Goal: Information Seeking & Learning: Learn about a topic

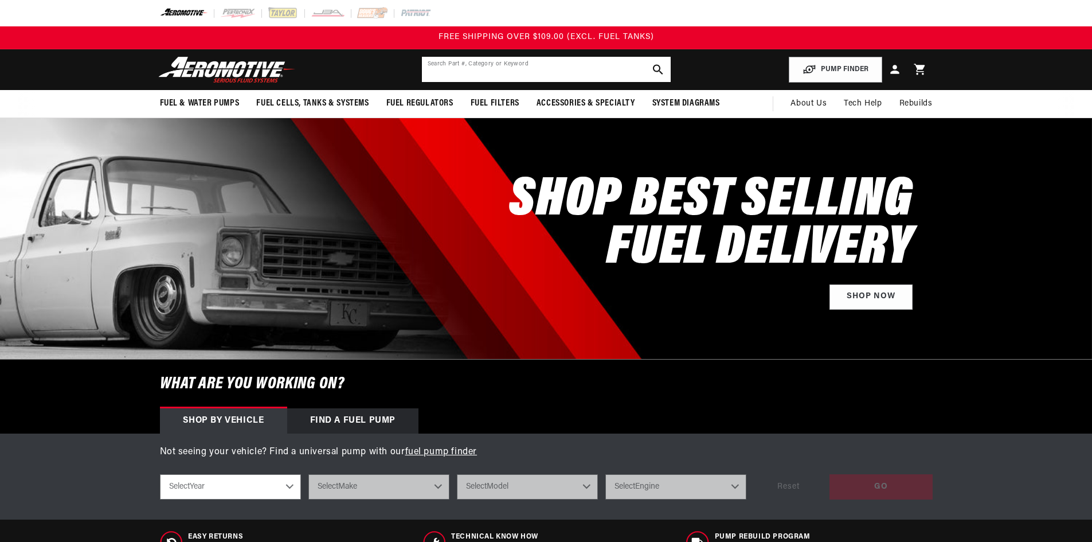
click at [483, 68] on input "text" at bounding box center [546, 69] width 249 height 25
paste input "18052"
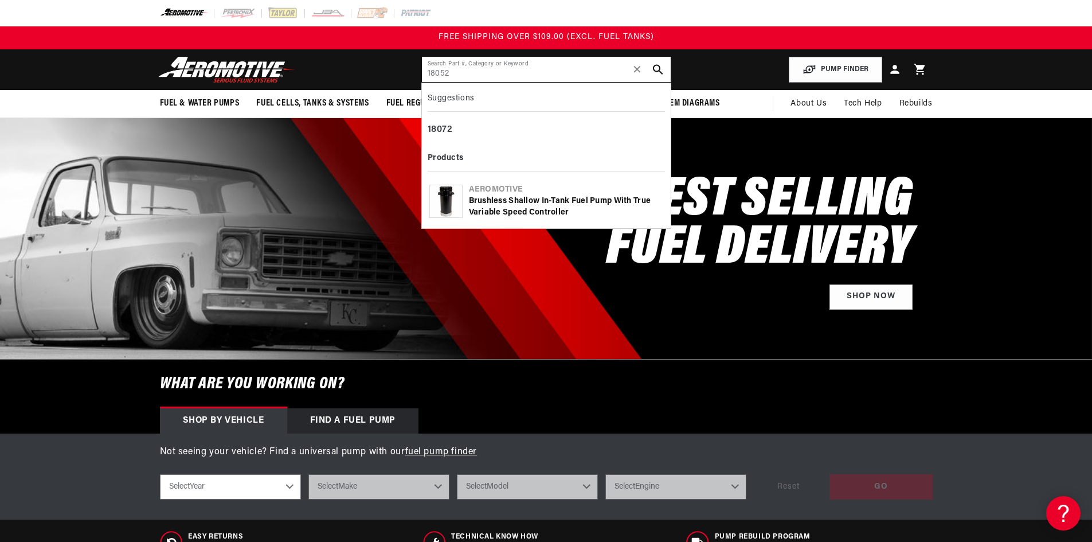
type input "18052"
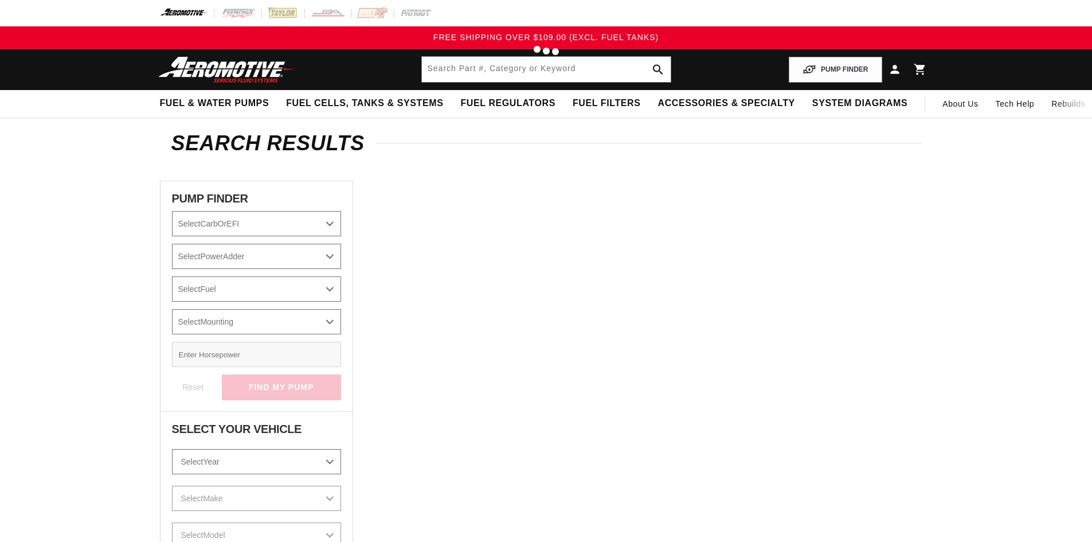
type input "18052"
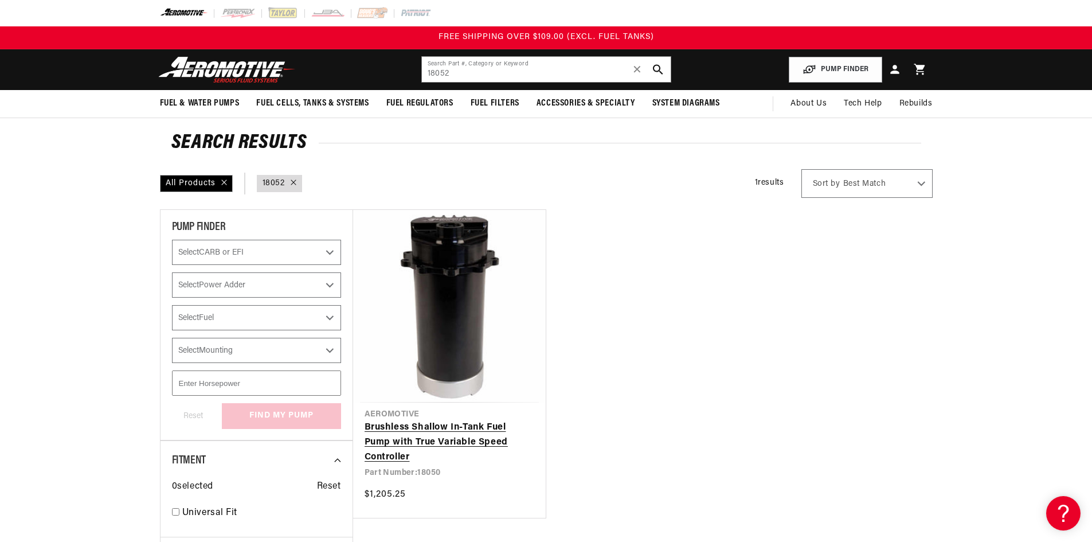
click at [468, 420] on link "Brushless Shallow In-Tank Fuel Pump with True Variable Speed Controller" at bounding box center [449, 442] width 170 height 44
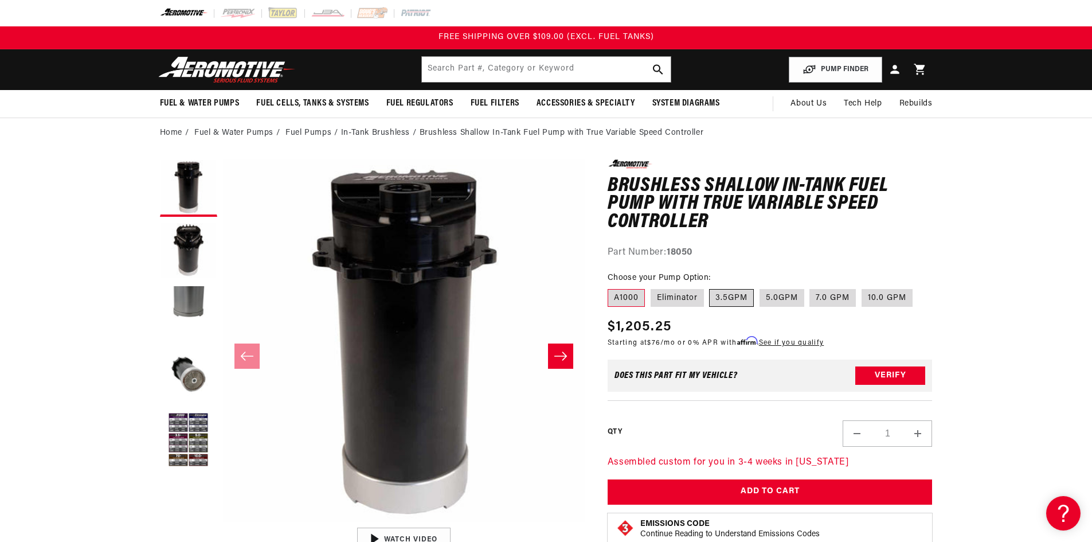
click at [736, 296] on label "3.5GPM" at bounding box center [731, 298] width 45 height 18
click at [710, 287] on input "3.5GPM" at bounding box center [710, 287] width 1 height 1
radio input "true"
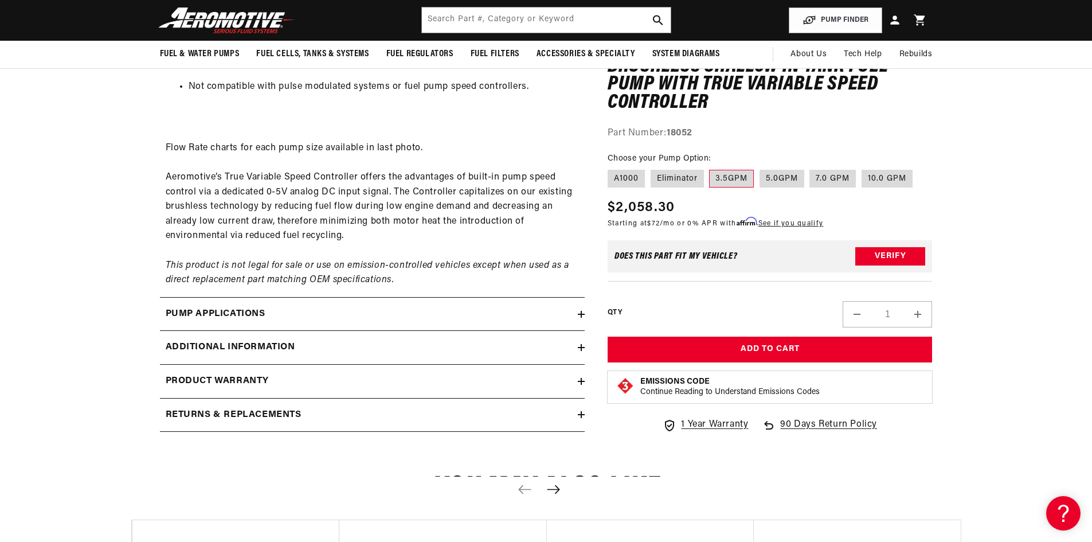
scroll to position [1089, 0]
click at [466, 307] on div "Pump Applications" at bounding box center [369, 314] width 418 height 15
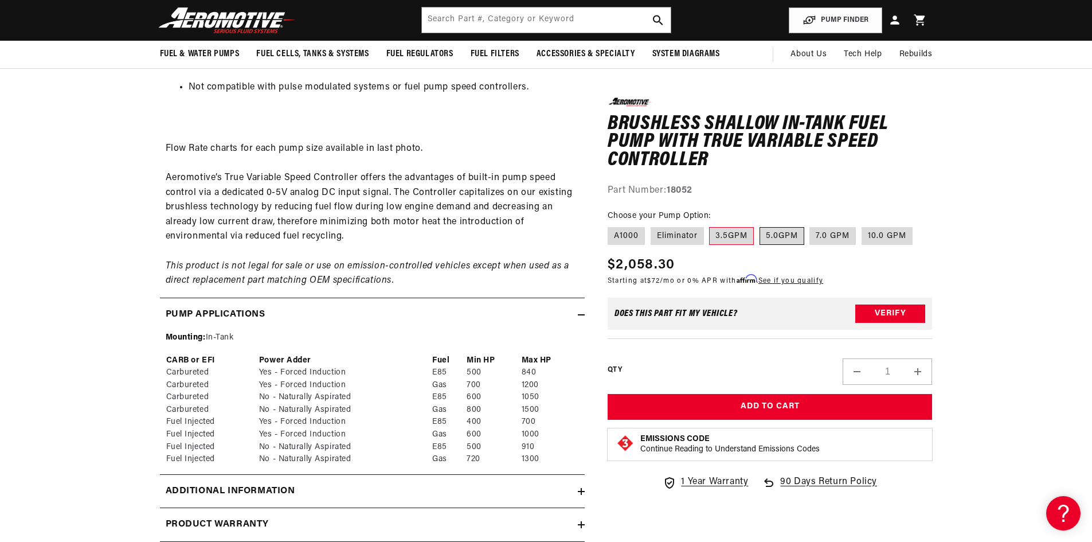
click at [782, 232] on label "5.0GPM" at bounding box center [781, 235] width 45 height 18
click at [760, 225] on input "5.0GPM" at bounding box center [759, 224] width 1 height 1
radio input "true"
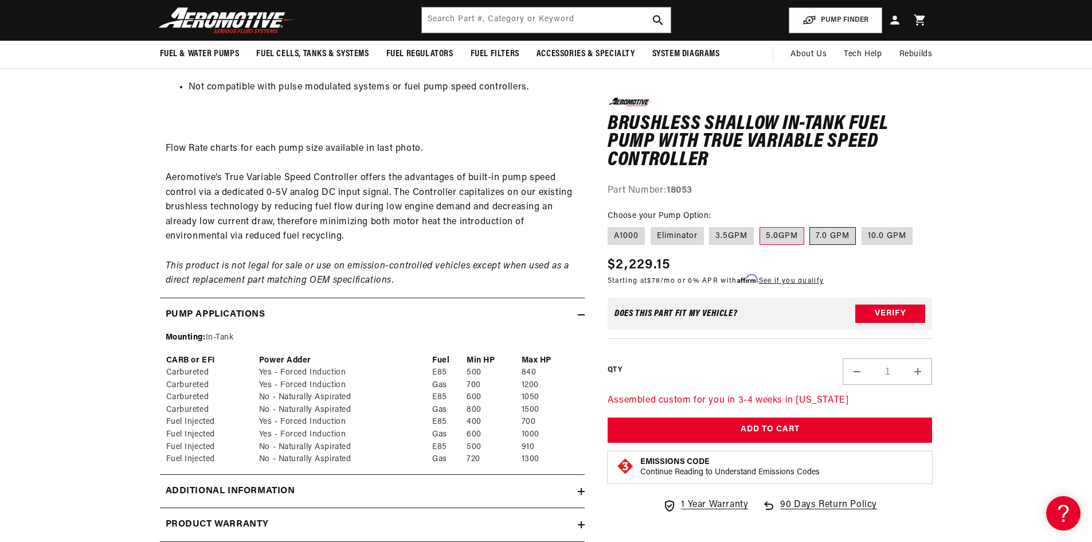
click at [842, 234] on label "7.0 GPM" at bounding box center [832, 235] width 46 height 18
click at [810, 225] on input "7.0 GPM" at bounding box center [810, 224] width 1 height 1
radio input "true"
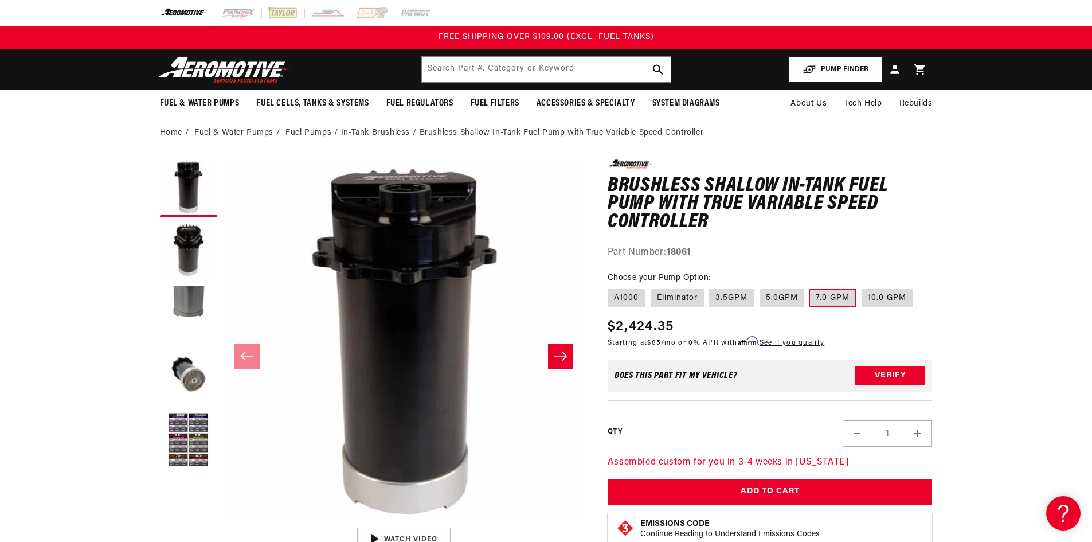
click at [818, 67] on button "PUMP FINDER" at bounding box center [835, 70] width 93 height 26
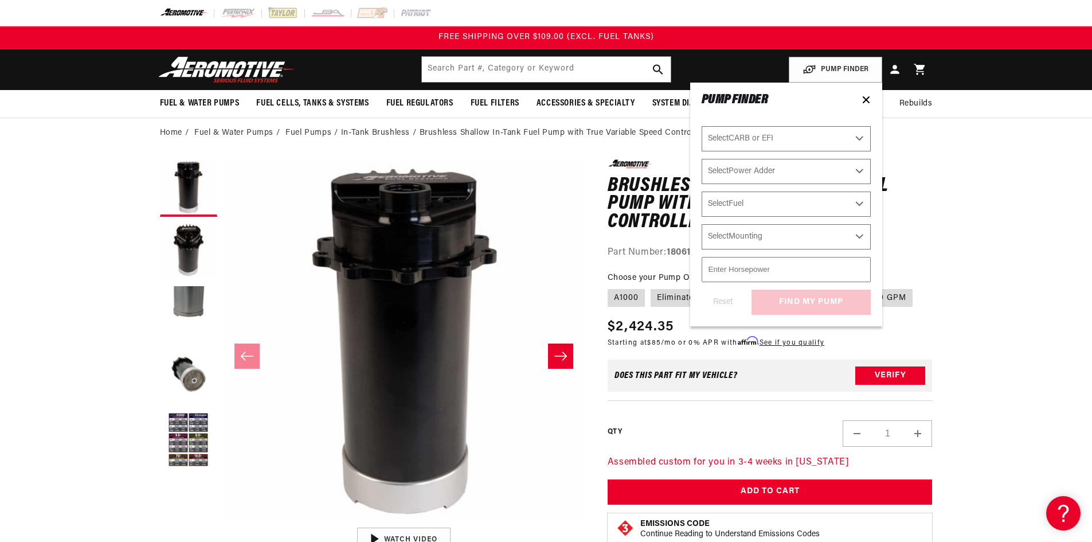
click at [767, 140] on select "Select CARB or EFI Carbureted Fuel Injected" at bounding box center [785, 138] width 169 height 25
select select "Fuel-Injected"
click at [701, 126] on select "Select CARB or EFI Carbureted Fuel Injected" at bounding box center [785, 138] width 169 height 25
select select "Fuel-Injected"
click at [772, 174] on select "Select Power Adder No - Naturally Aspirated Yes - Forced Induction" at bounding box center [785, 171] width 169 height 25
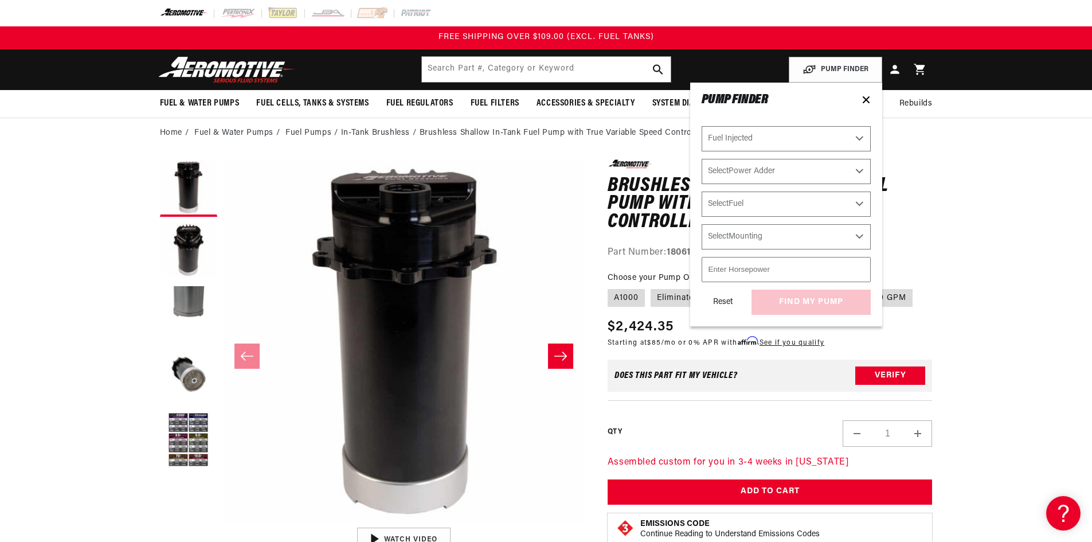
select select "Yes-Forced-Induction"
click at [701, 159] on select "Select Power Adder No - Naturally Aspirated Yes - Forced Induction" at bounding box center [785, 171] width 169 height 25
select select "Yes-Forced-Induction"
click at [782, 210] on select "Select Fuel E85 Gas" at bounding box center [785, 203] width 169 height 25
select select "E85"
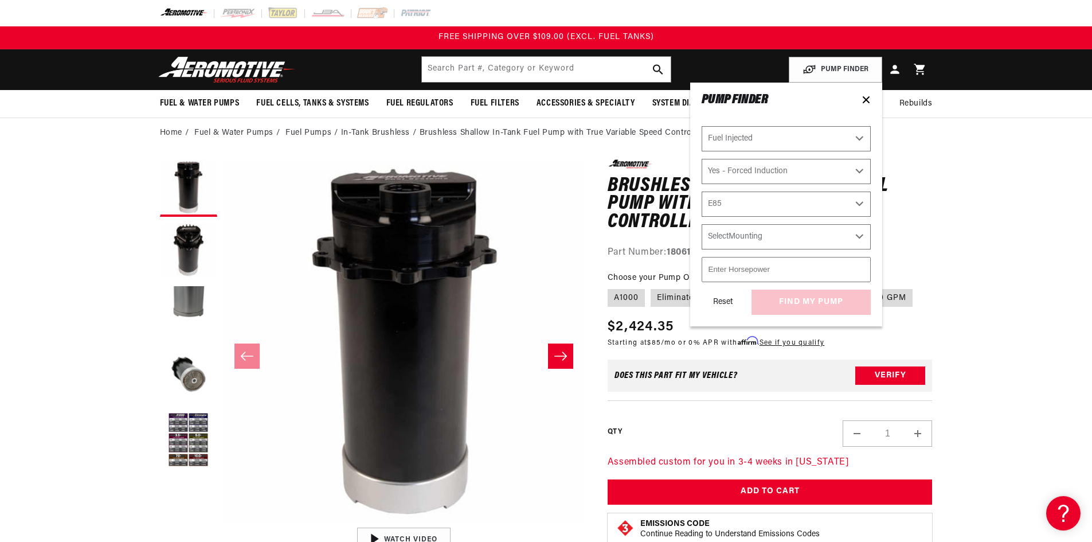
click at [701, 191] on select "Select Fuel E85 Gas" at bounding box center [785, 203] width 169 height 25
select select "E85"
click at [778, 238] on select "Select Mounting External In-Tank" at bounding box center [785, 236] width 169 height 25
select select "In-Tank"
click at [701, 224] on select "Select Mounting External In-Tank" at bounding box center [785, 236] width 169 height 25
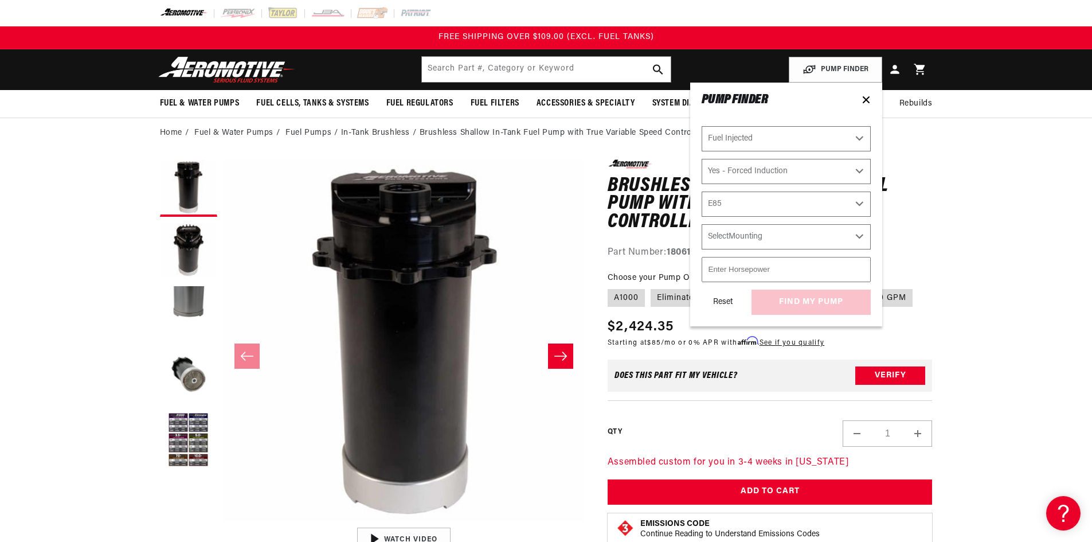
select select "In-Tank"
click at [769, 271] on input "number" at bounding box center [785, 269] width 169 height 25
type input "1000"
click at [817, 297] on button "find my pump" at bounding box center [810, 302] width 119 height 26
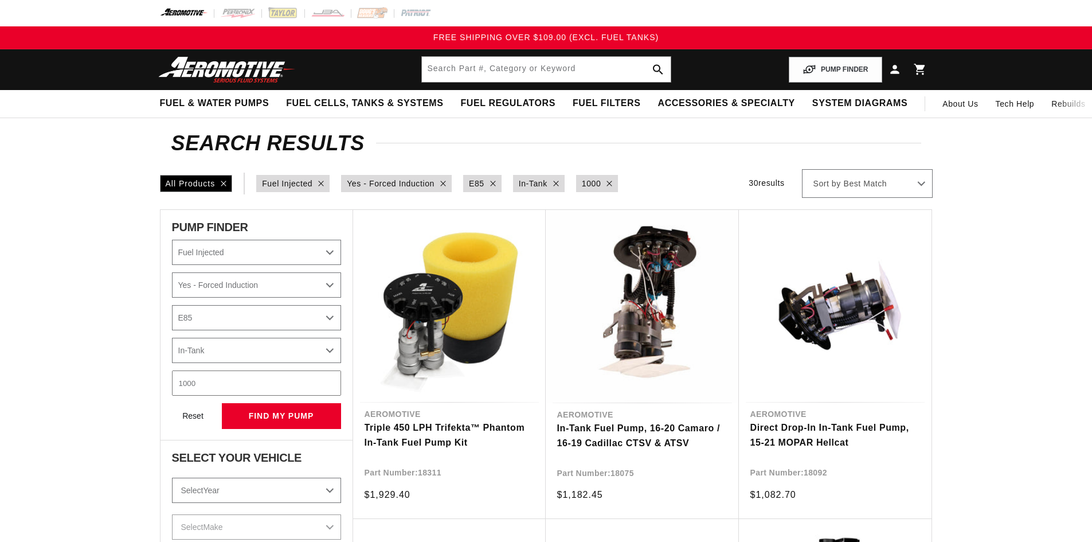
select select "Fuel-Injected"
select select "Yes-Forced-Induction"
select select "E85"
select select "In-Tank"
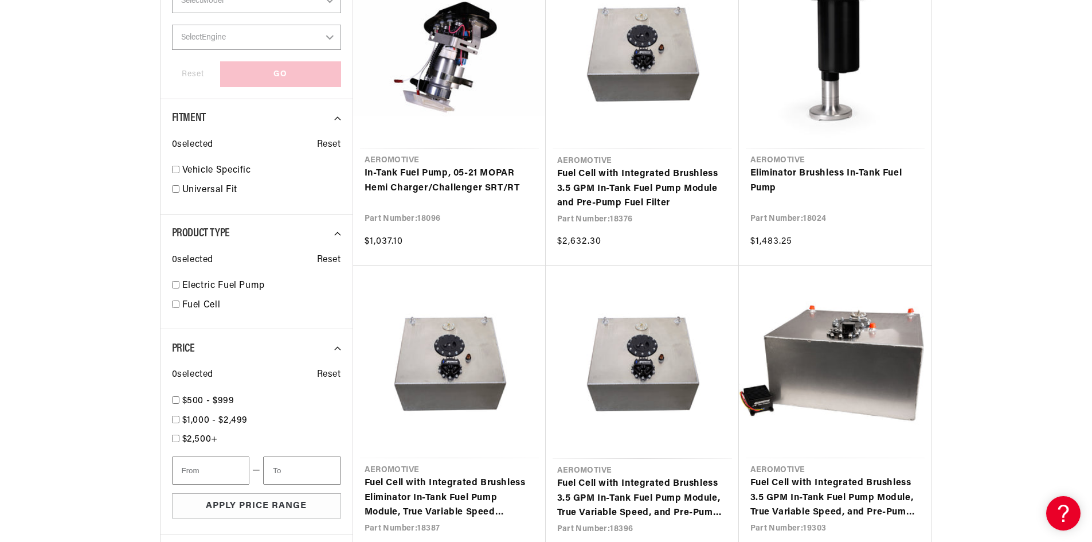
scroll to position [573, 0]
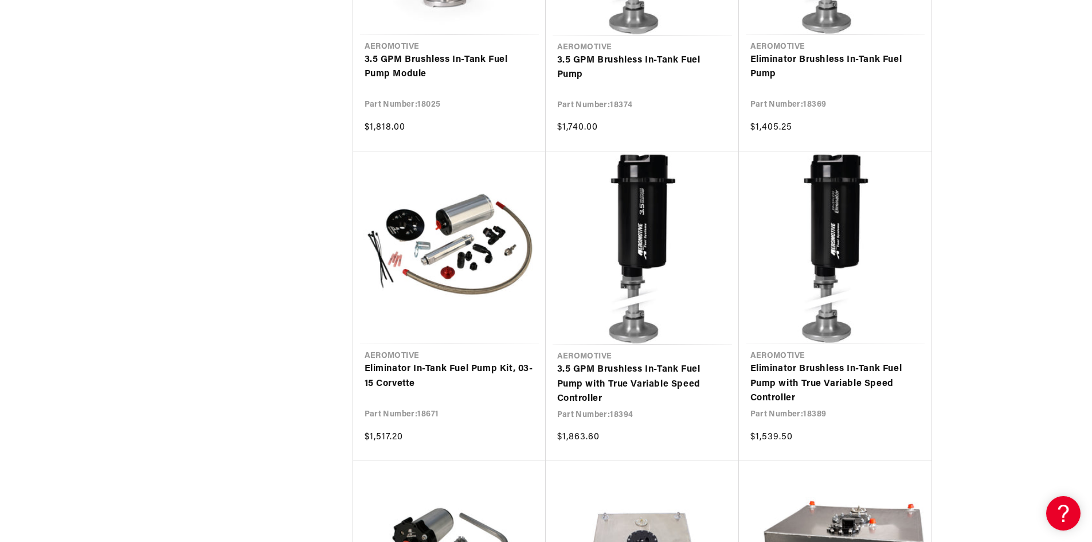
scroll to position [1834, 0]
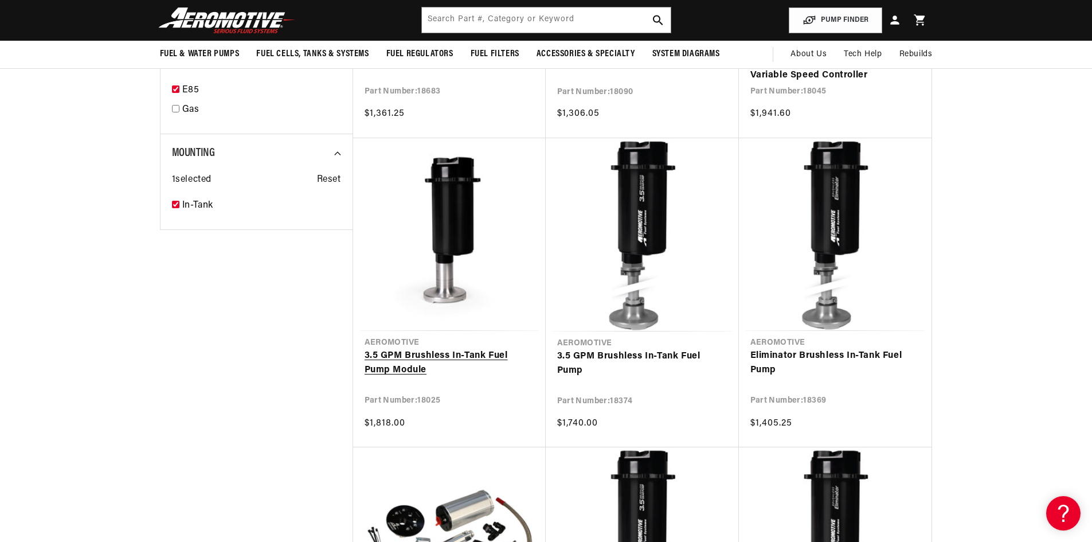
scroll to position [1204, 0]
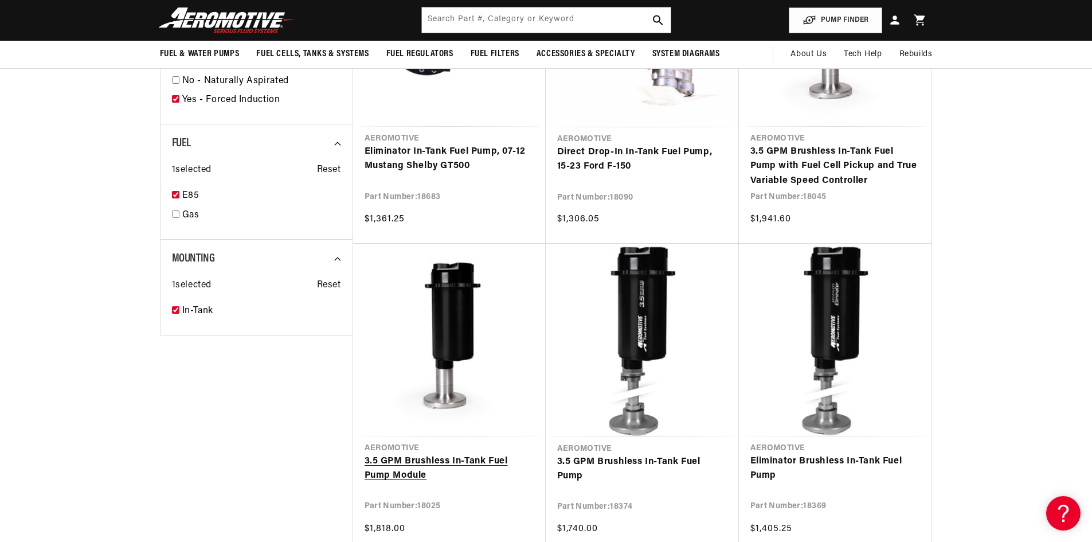
click at [446, 454] on link "3.5 GPM Brushless In-Tank Fuel Pump Module" at bounding box center [449, 468] width 170 height 29
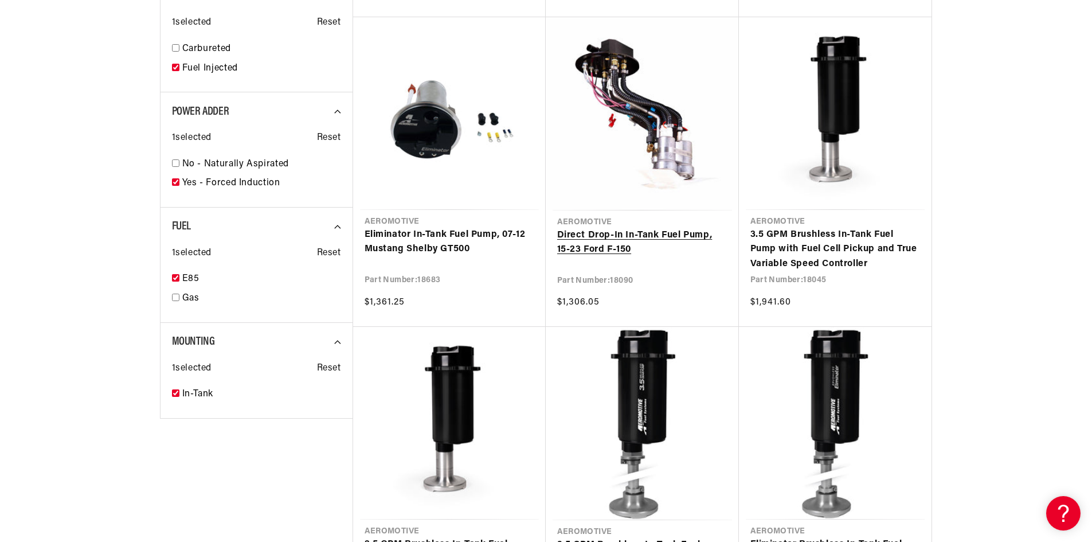
scroll to position [1261, 0]
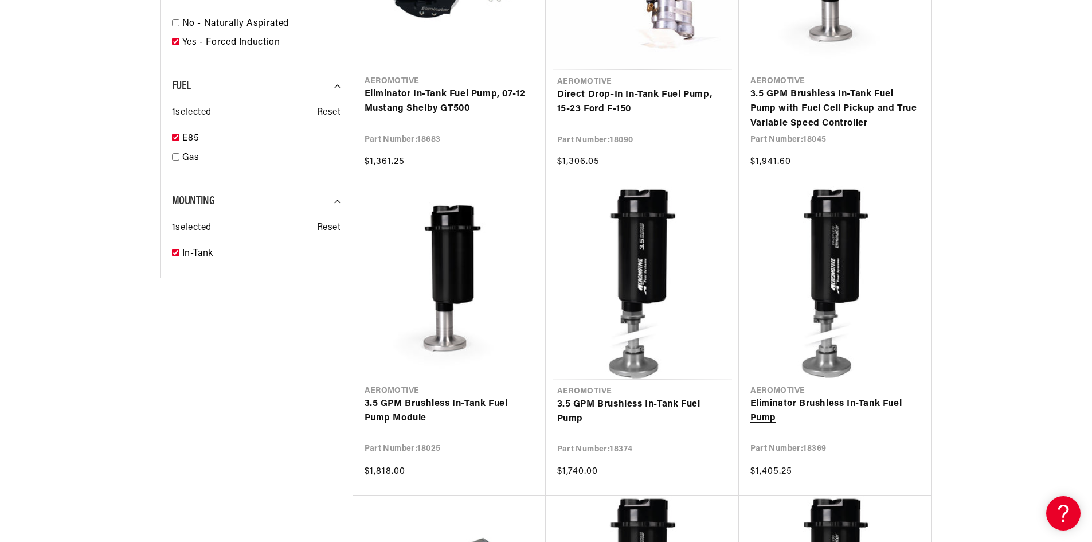
click at [816, 399] on link "Eliminator Brushless In-Tank Fuel Pump" at bounding box center [835, 411] width 170 height 29
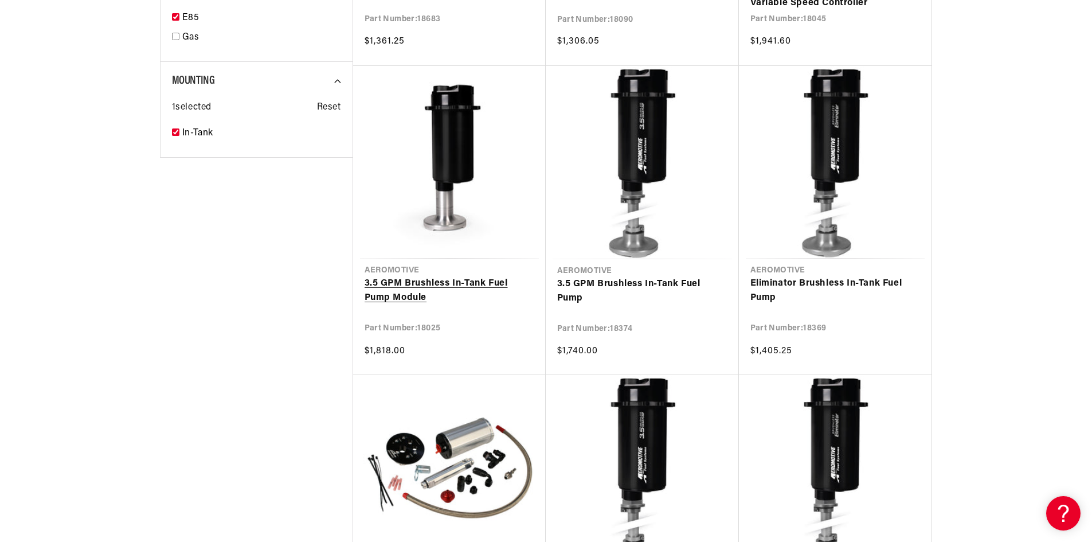
scroll to position [1490, 0]
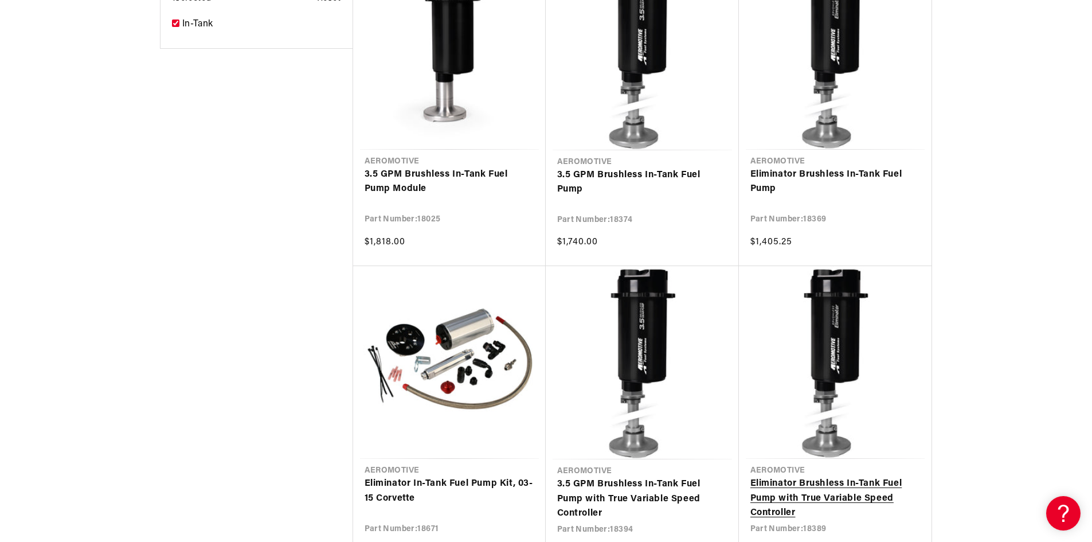
click at [837, 476] on link "Eliminator Brushless In-Tank Fuel Pump with True Variable Speed Controller" at bounding box center [835, 498] width 170 height 44
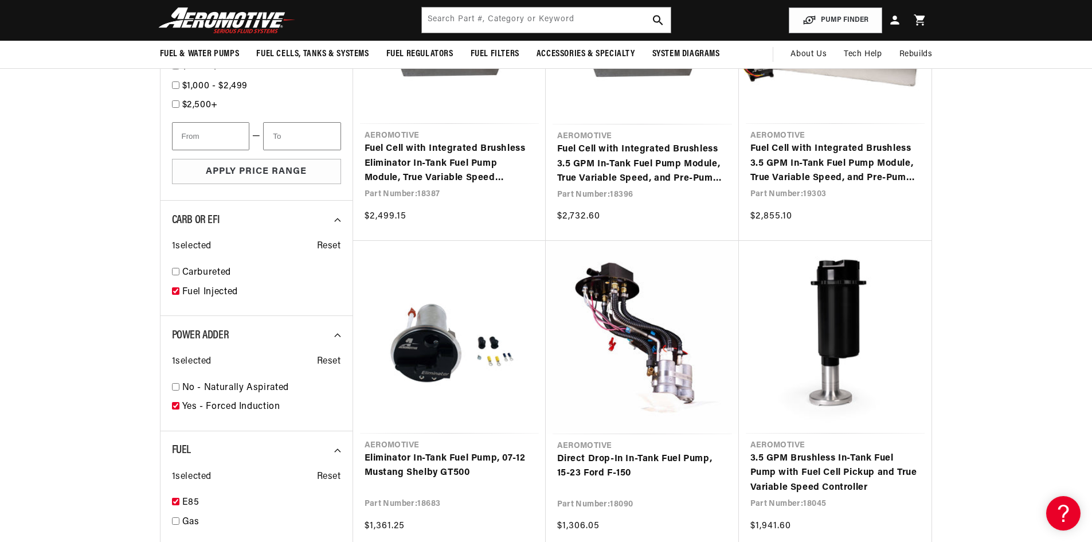
scroll to position [688, 0]
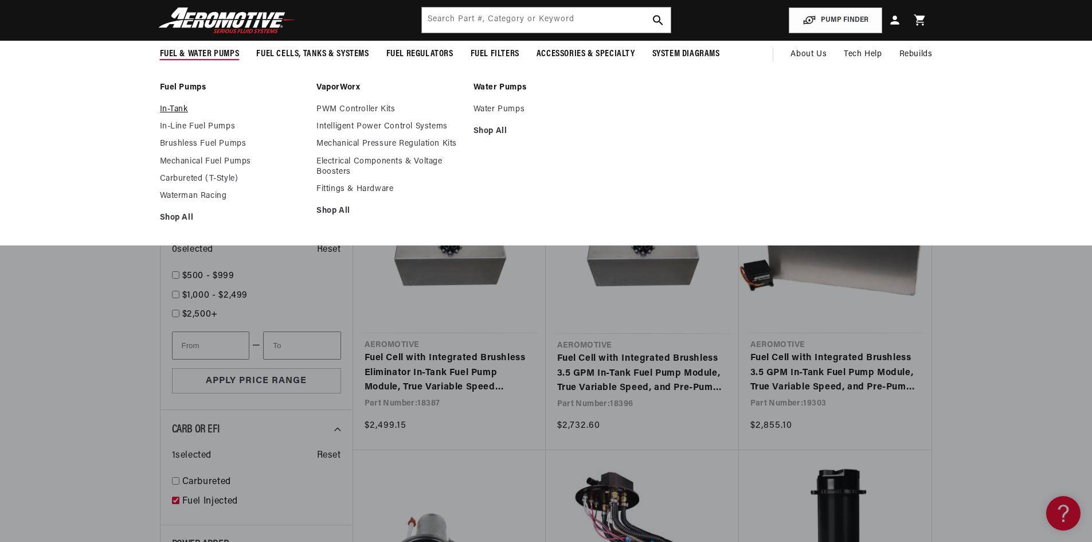
click at [177, 109] on link "In-Tank" at bounding box center [233, 109] width 146 height 10
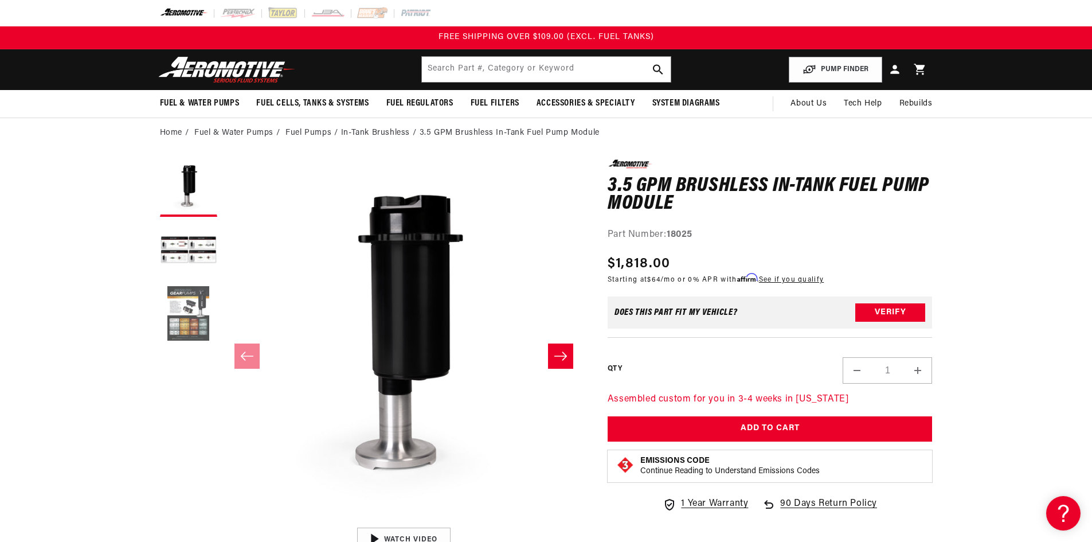
click at [181, 303] on button "Load image 3 in gallery view" at bounding box center [188, 313] width 57 height 57
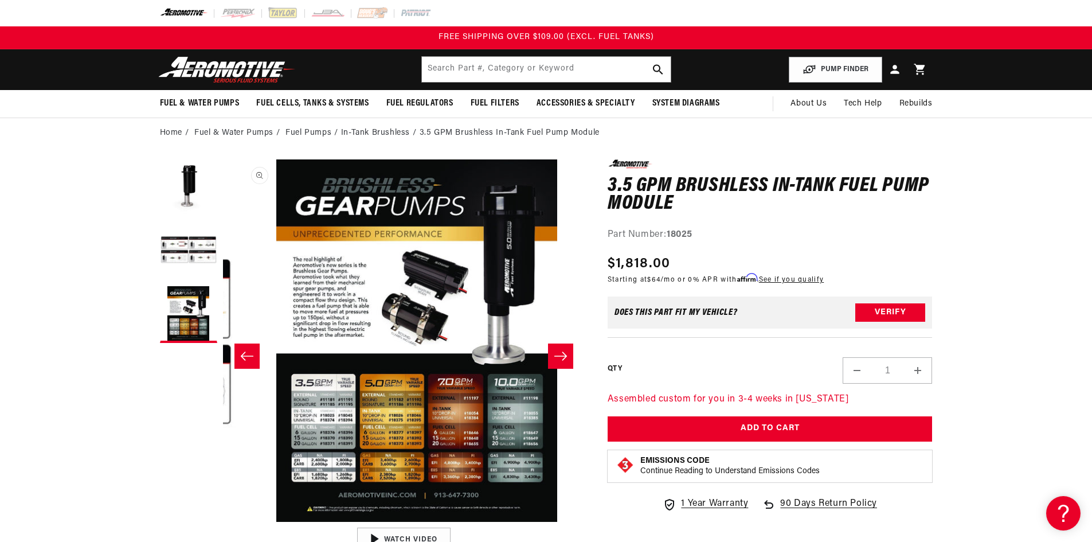
scroll to position [0, 724]
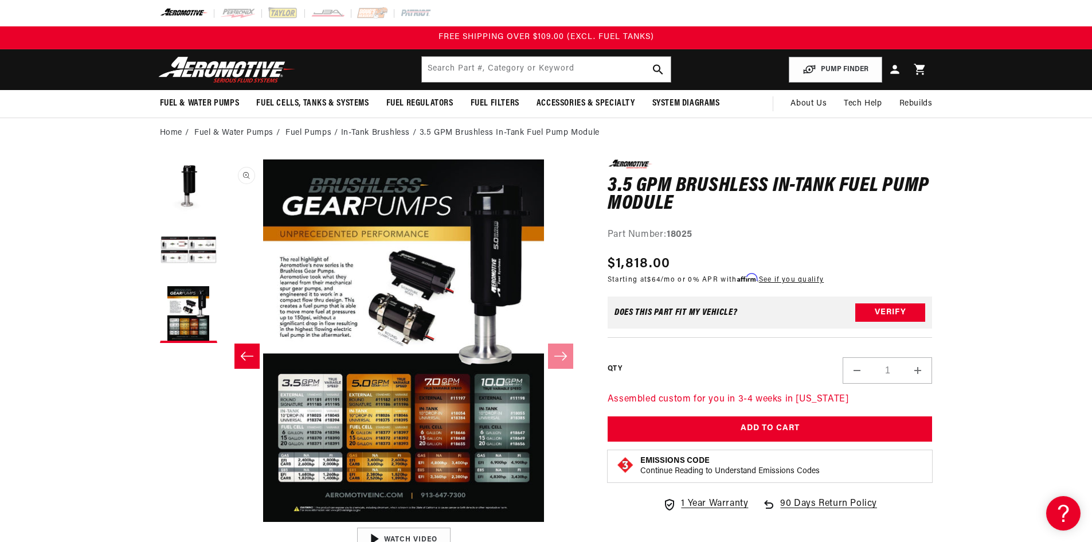
click at [222, 522] on button "Open media 3 in modal" at bounding box center [222, 522] width 0 height 0
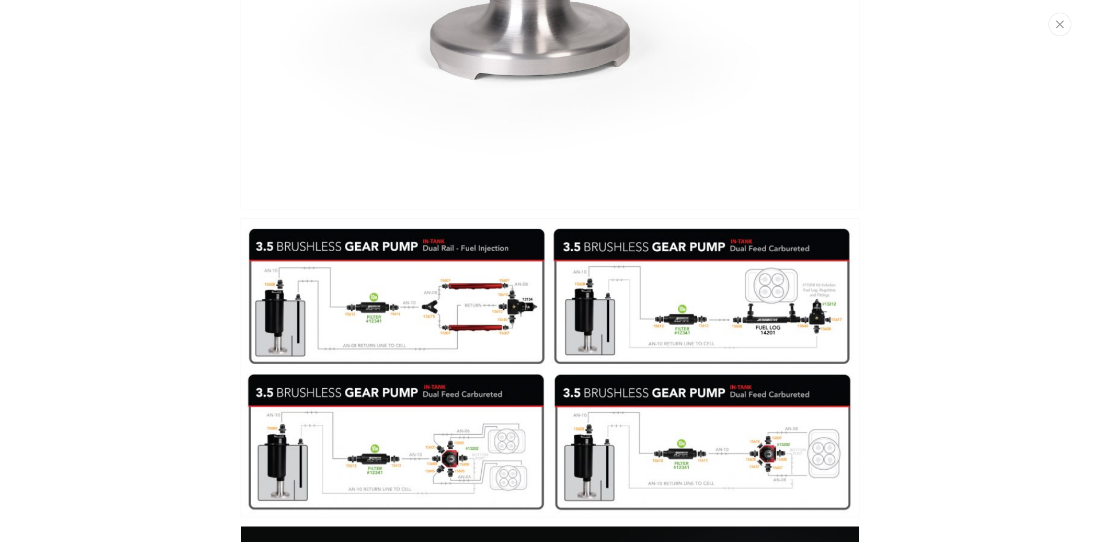
scroll to position [685, 0]
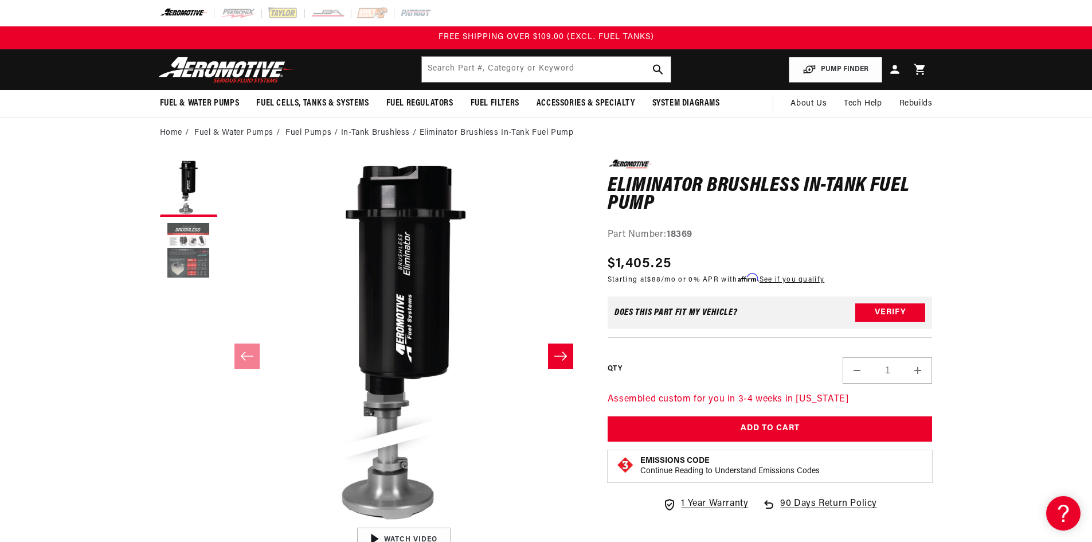
click at [194, 254] on button "Load image 2 in gallery view" at bounding box center [188, 250] width 57 height 57
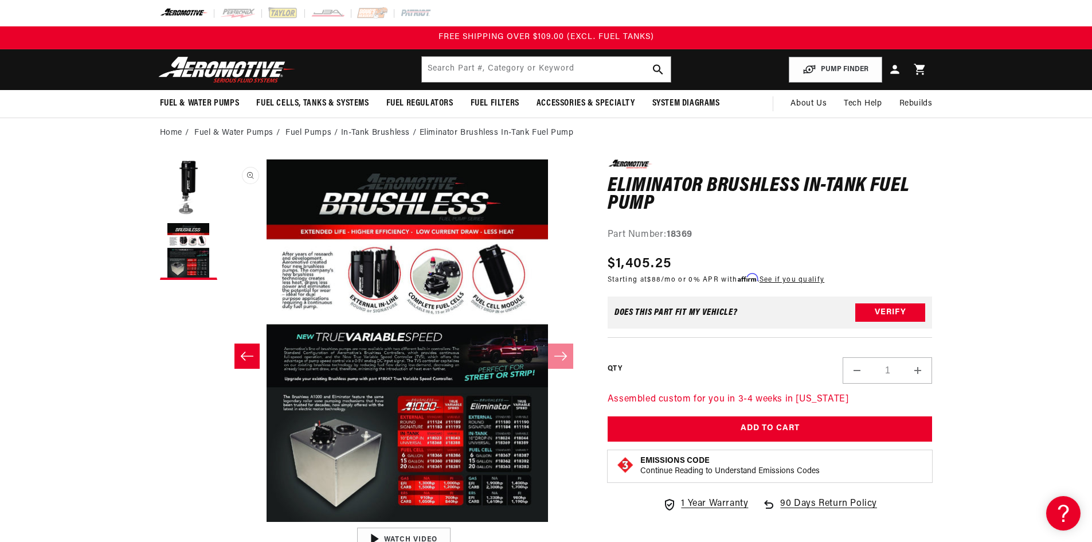
scroll to position [0, 362]
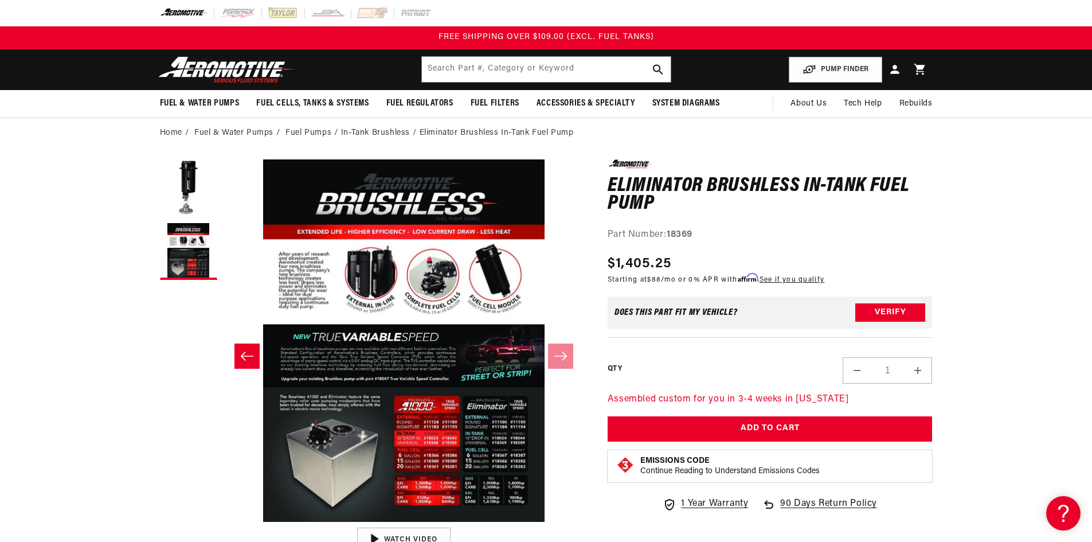
click at [223, 522] on button "Open media 2 in modal" at bounding box center [223, 522] width 0 height 0
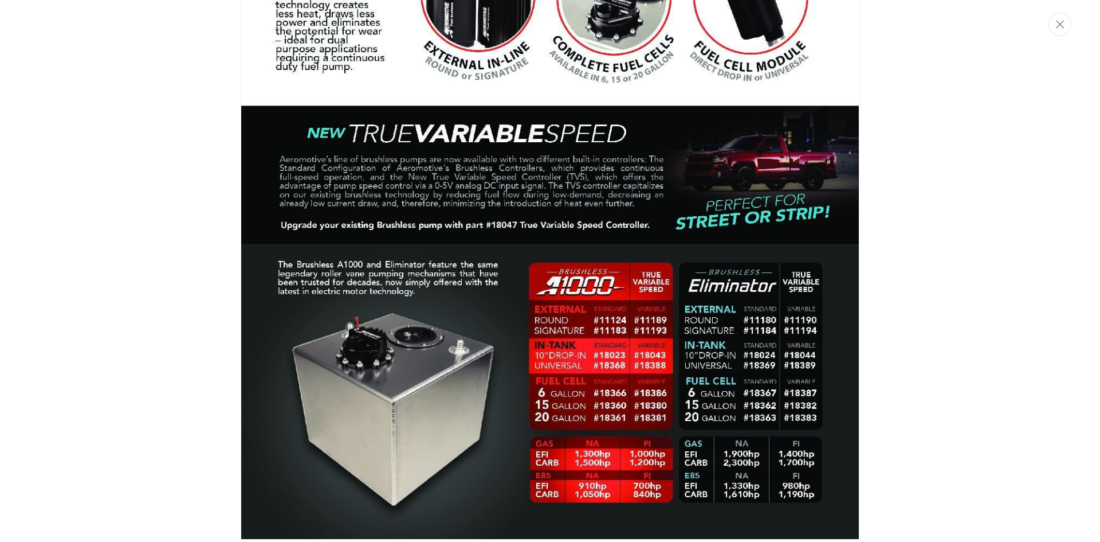
scroll to position [1222, 0]
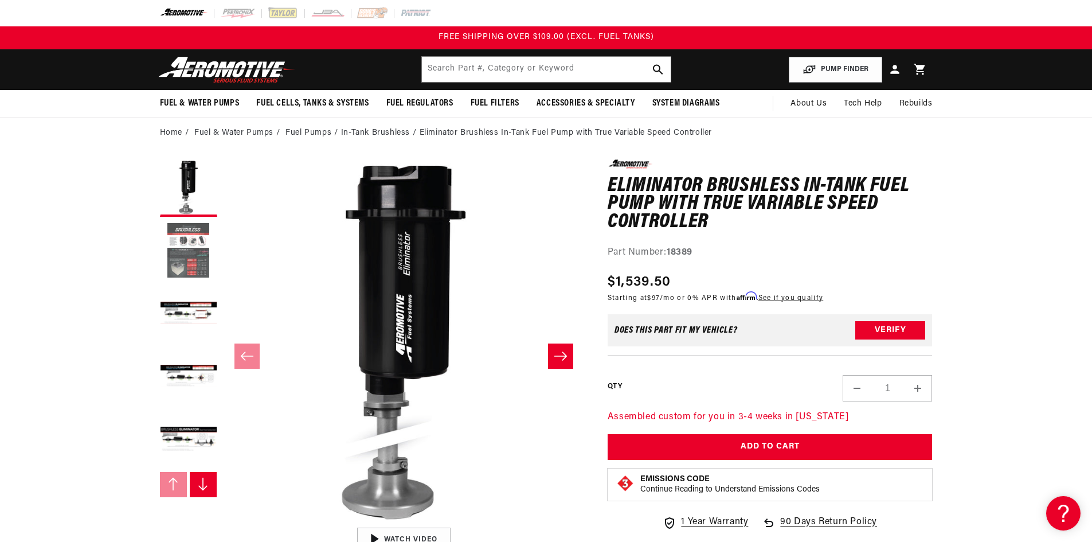
click at [190, 245] on button "Load image 2 in gallery view" at bounding box center [188, 250] width 57 height 57
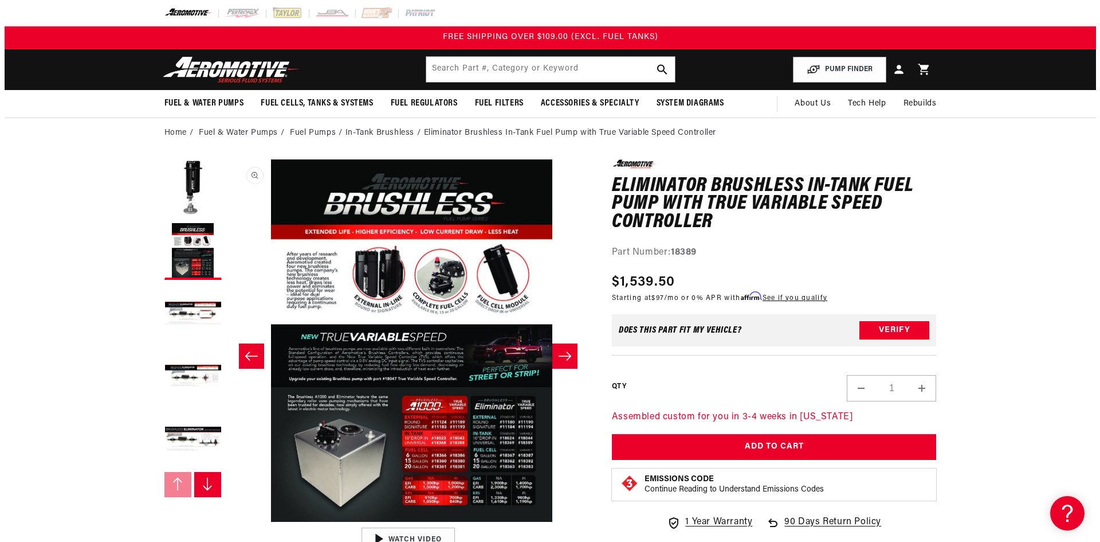
scroll to position [0, 362]
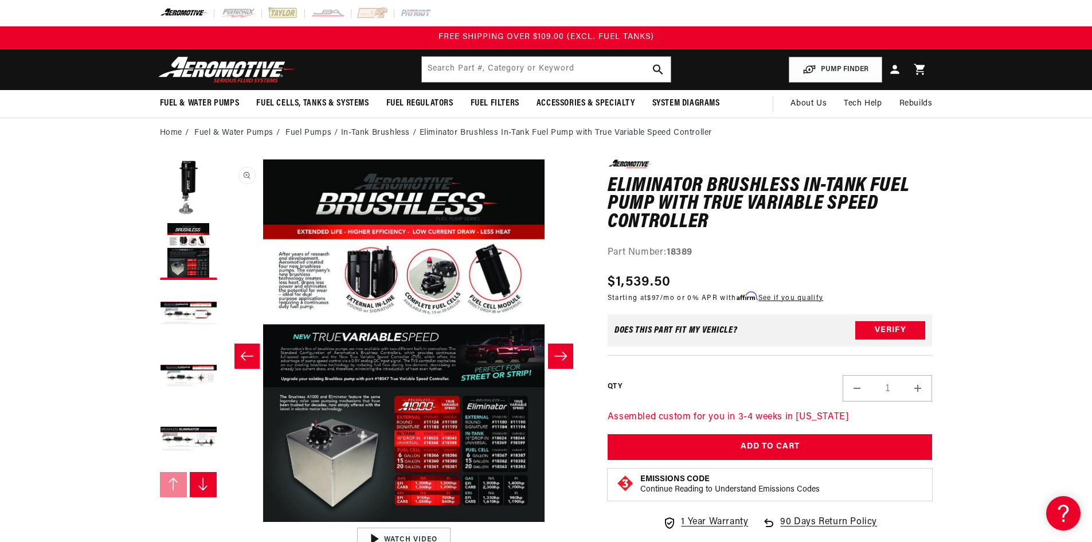
click at [223, 522] on button "Open media 2 in modal" at bounding box center [223, 522] width 0 height 0
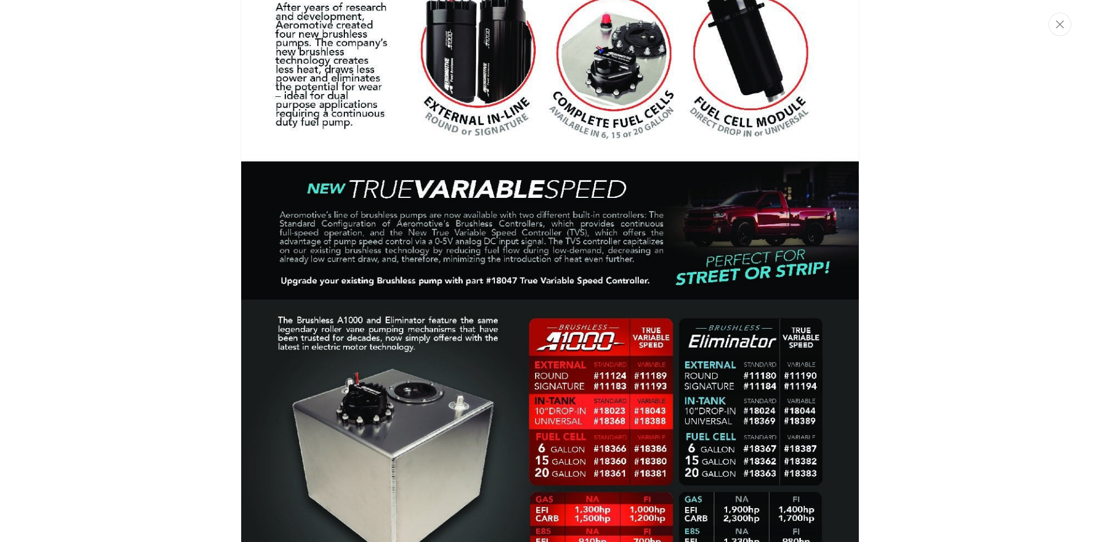
scroll to position [1259, 0]
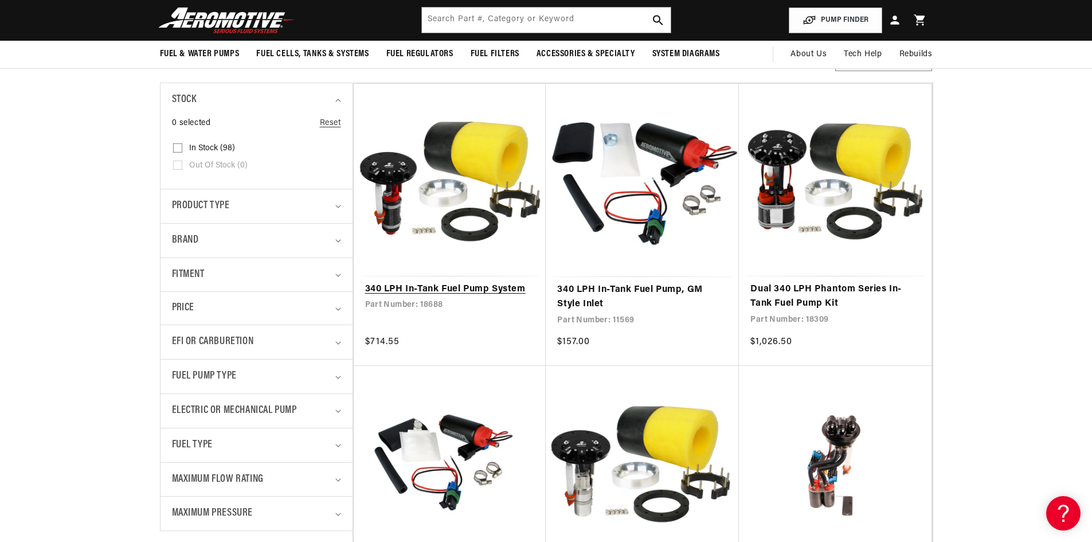
scroll to position [115, 0]
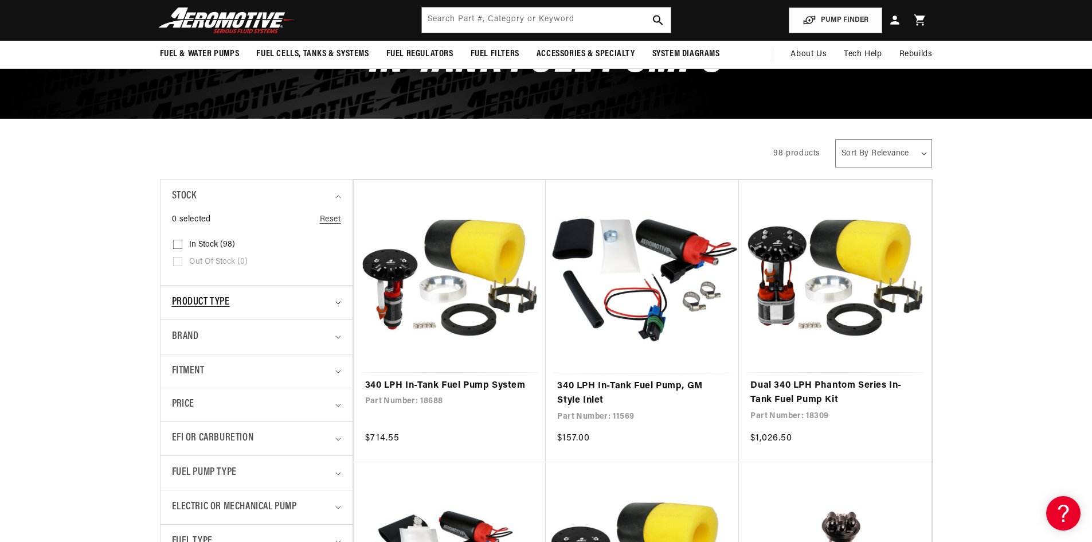
click at [301, 301] on div "Product type" at bounding box center [251, 302] width 159 height 17
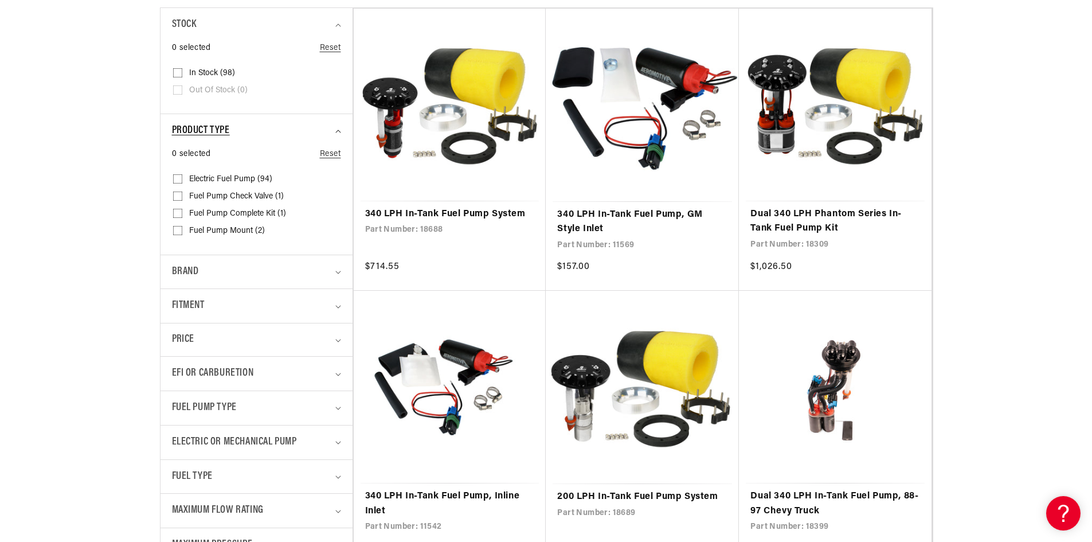
scroll to position [287, 0]
click at [296, 271] on div "Brand" at bounding box center [251, 271] width 159 height 17
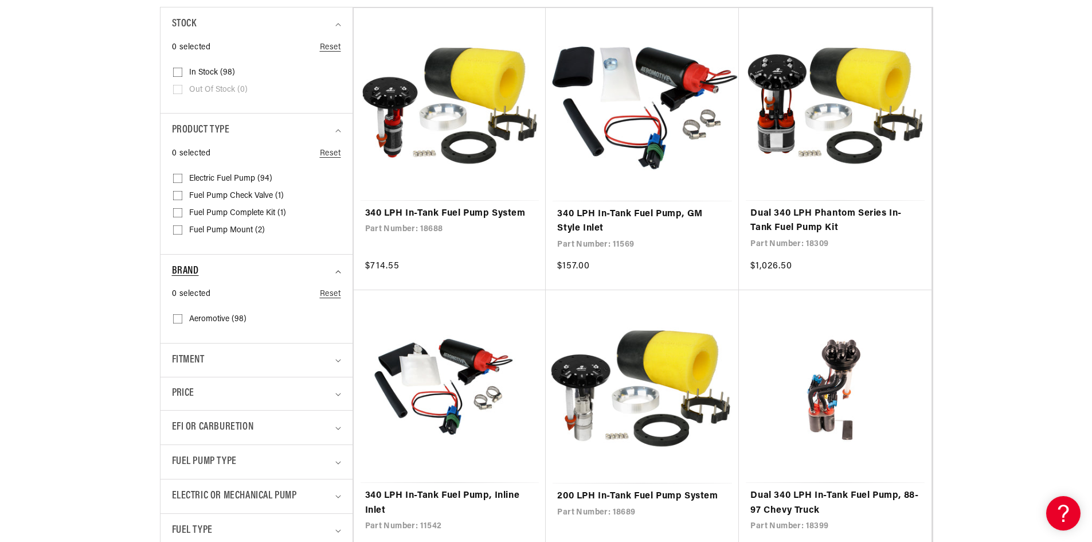
scroll to position [458, 0]
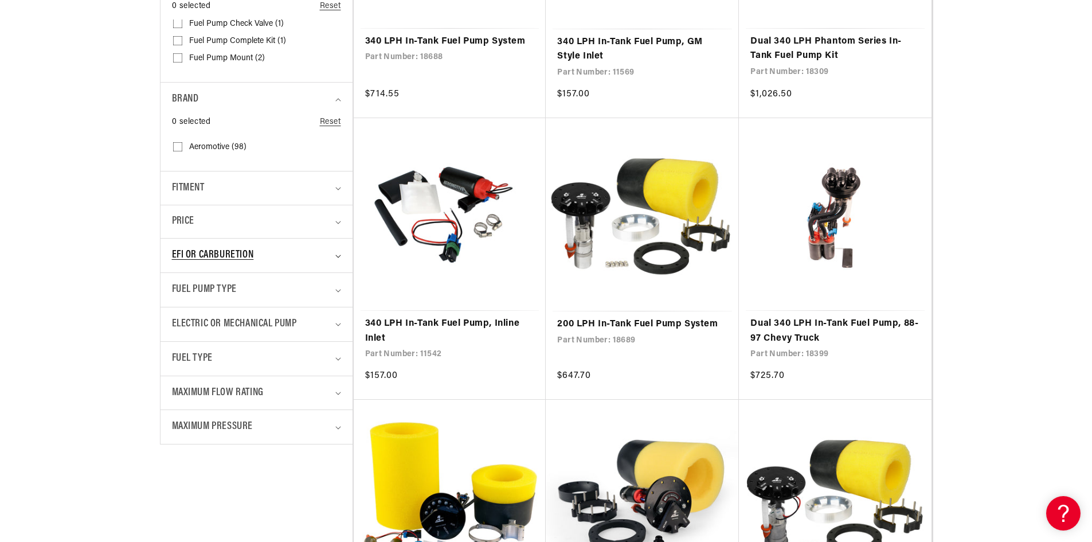
click at [301, 252] on div "EFI or Carburetion" at bounding box center [251, 255] width 159 height 17
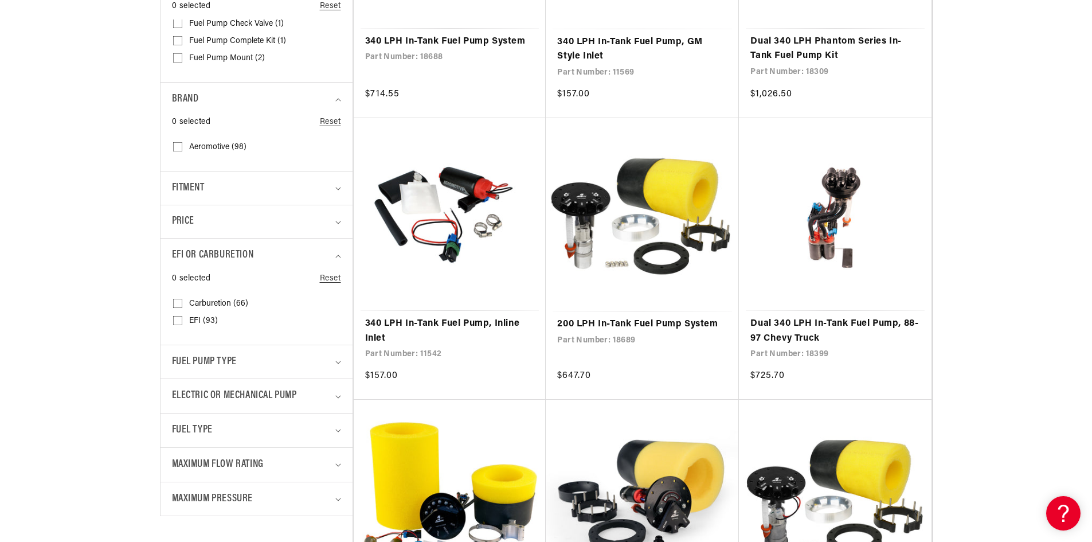
click at [179, 317] on icon at bounding box center [177, 320] width 9 height 9
click at [179, 318] on input "EFI (93) EFI (93 products)" at bounding box center [177, 322] width 9 height 9
checkbox input "true"
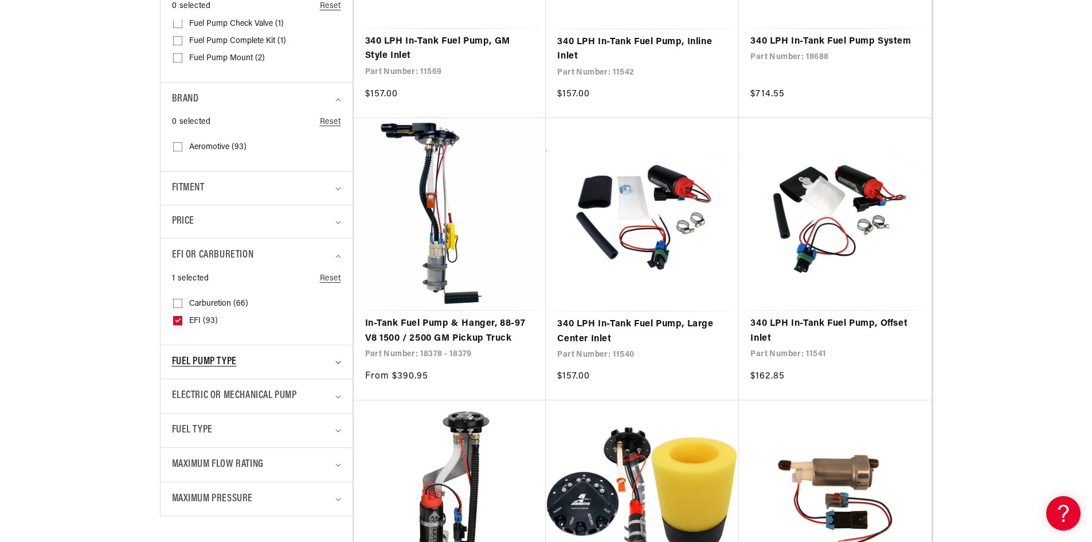
click at [247, 361] on div "Fuel Pump Type" at bounding box center [251, 362] width 159 height 17
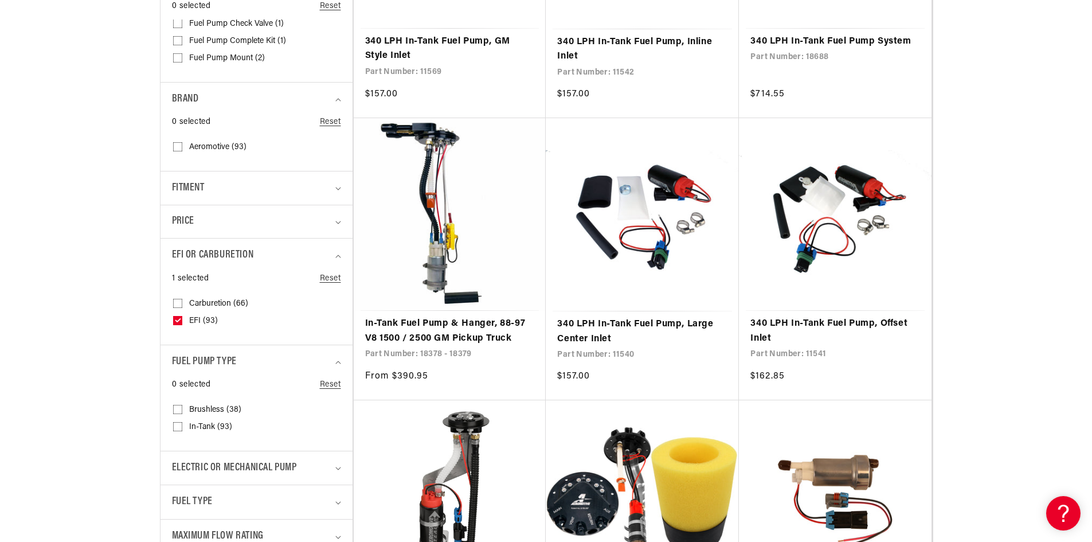
click at [176, 408] on input "Brushless (38) Brushless (38 products)" at bounding box center [177, 411] width 9 height 9
checkbox input "true"
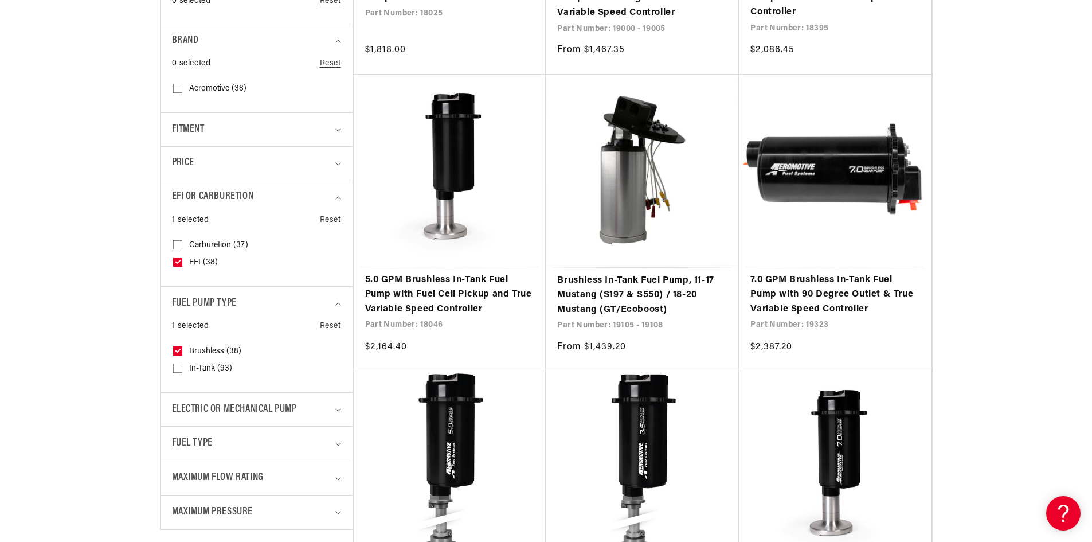
scroll to position [573, 0]
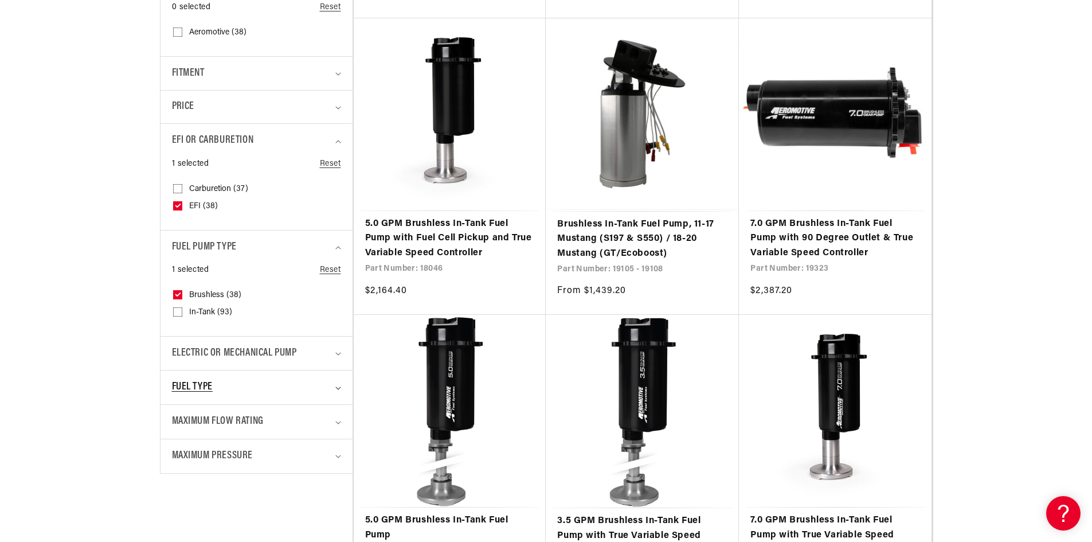
click at [294, 383] on div "Fuel Type" at bounding box center [251, 387] width 159 height 17
click at [179, 433] on input "E85 (10) E85 (10 products)" at bounding box center [177, 437] width 9 height 9
checkbox input "true"
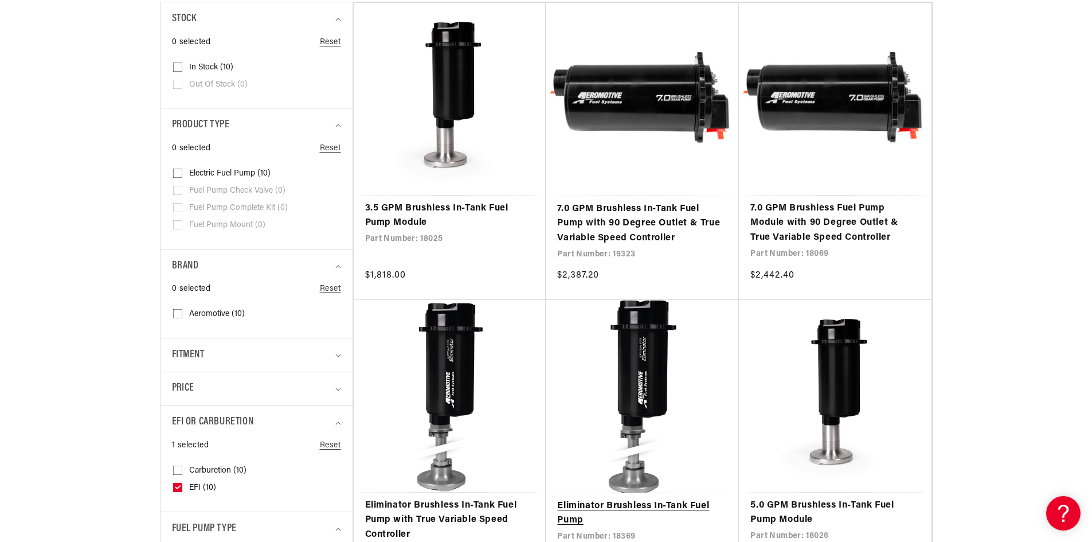
scroll to position [401, 0]
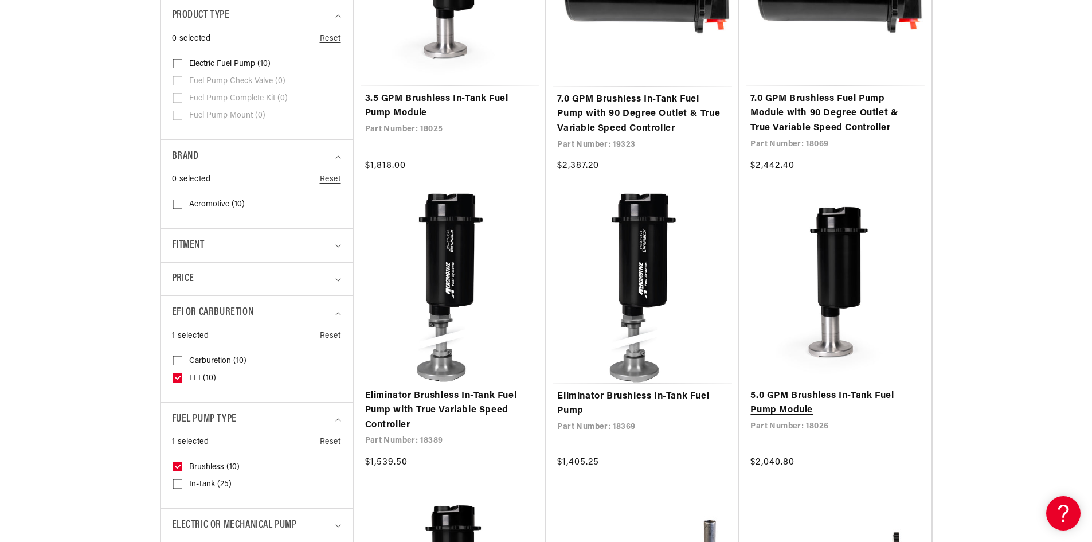
click at [806, 391] on link "5.0 GPM Brushless In-Tank Fuel Pump Module" at bounding box center [835, 403] width 170 height 29
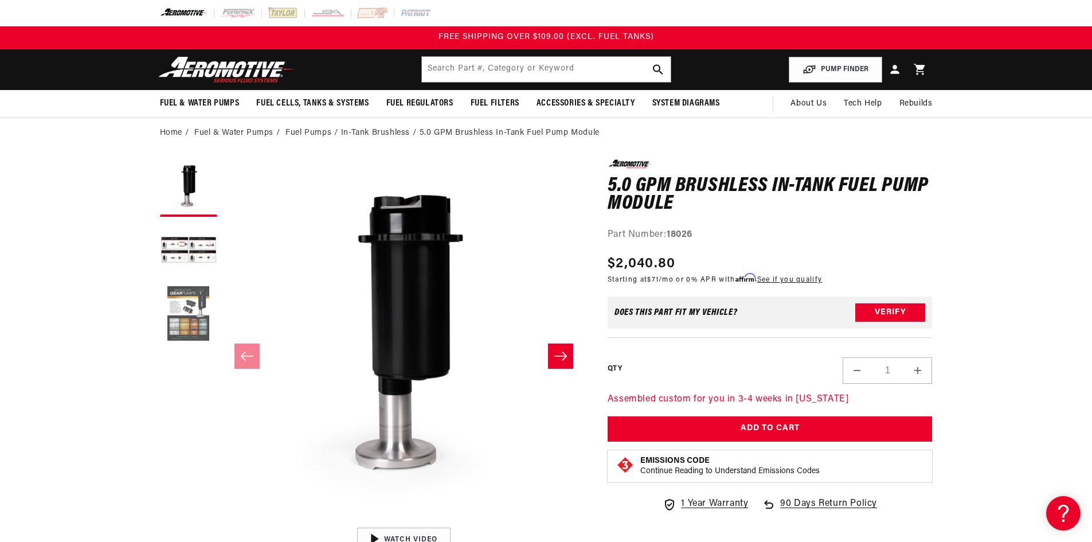
click at [192, 306] on button "Load image 3 in gallery view" at bounding box center [188, 313] width 57 height 57
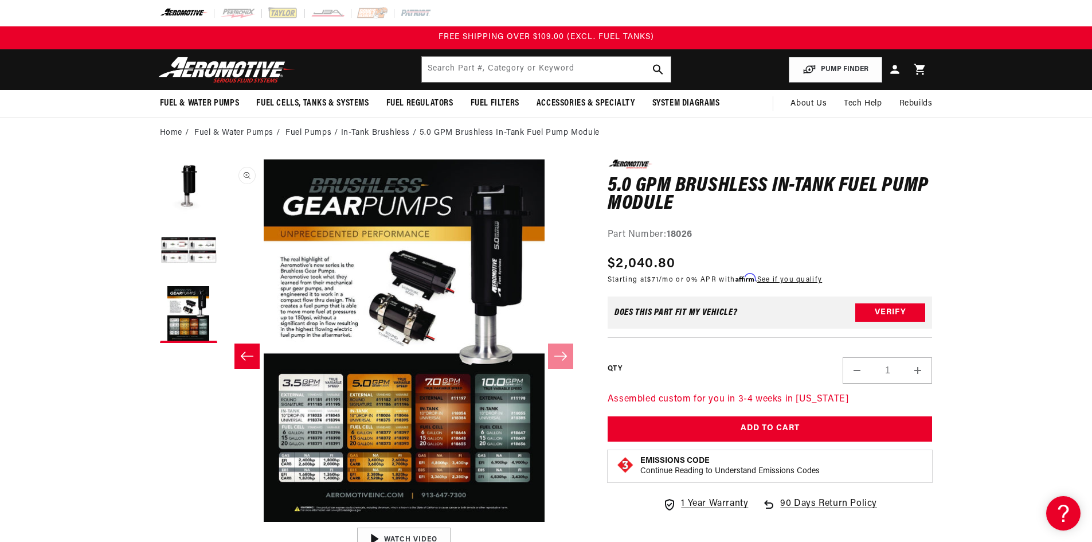
scroll to position [0, 724]
click at [222, 522] on button "Open media 3 in modal" at bounding box center [222, 522] width 0 height 0
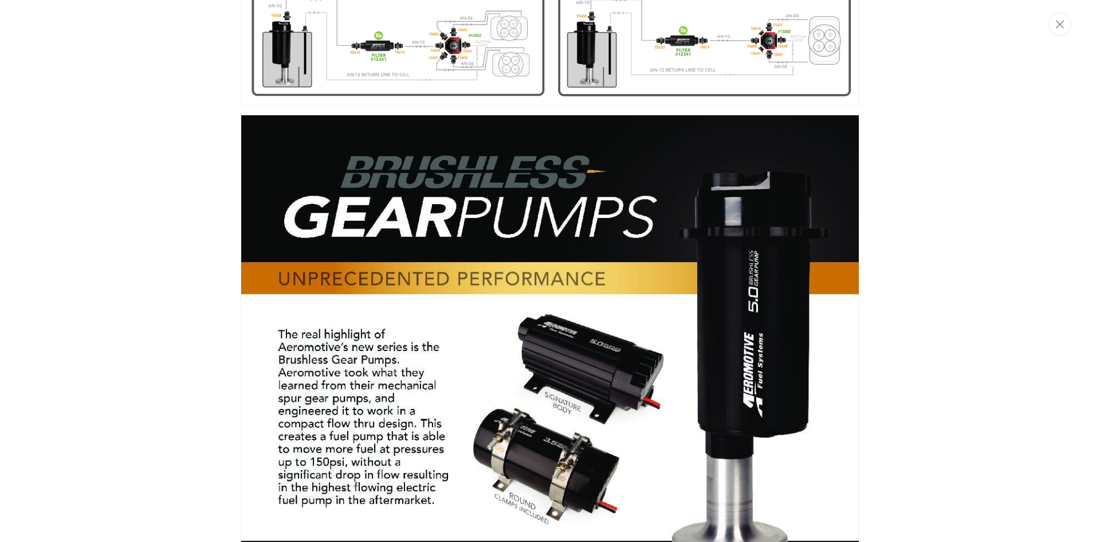
scroll to position [1029, 0]
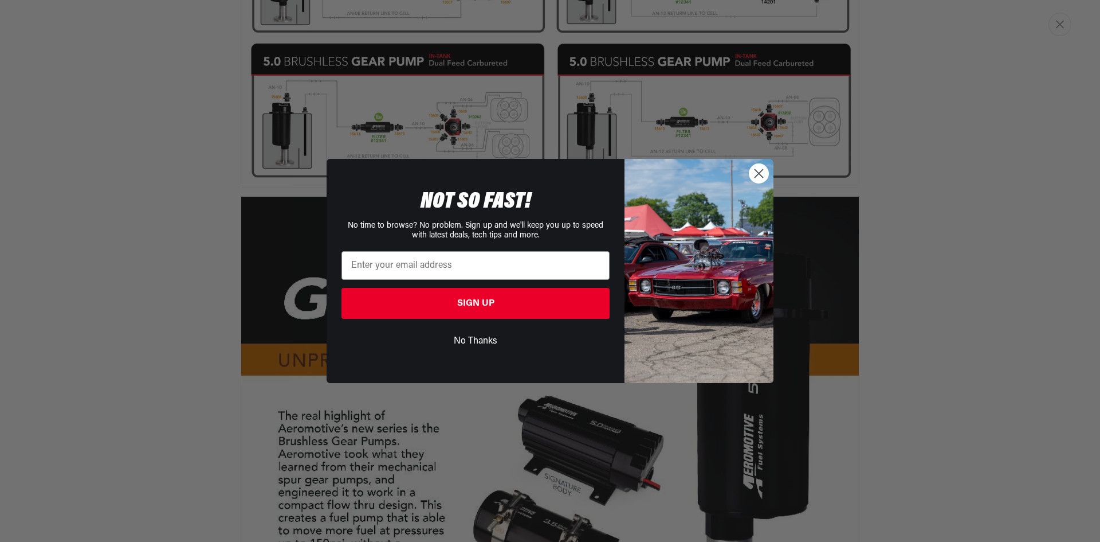
click at [754, 171] on circle "Close dialog" at bounding box center [759, 173] width 19 height 19
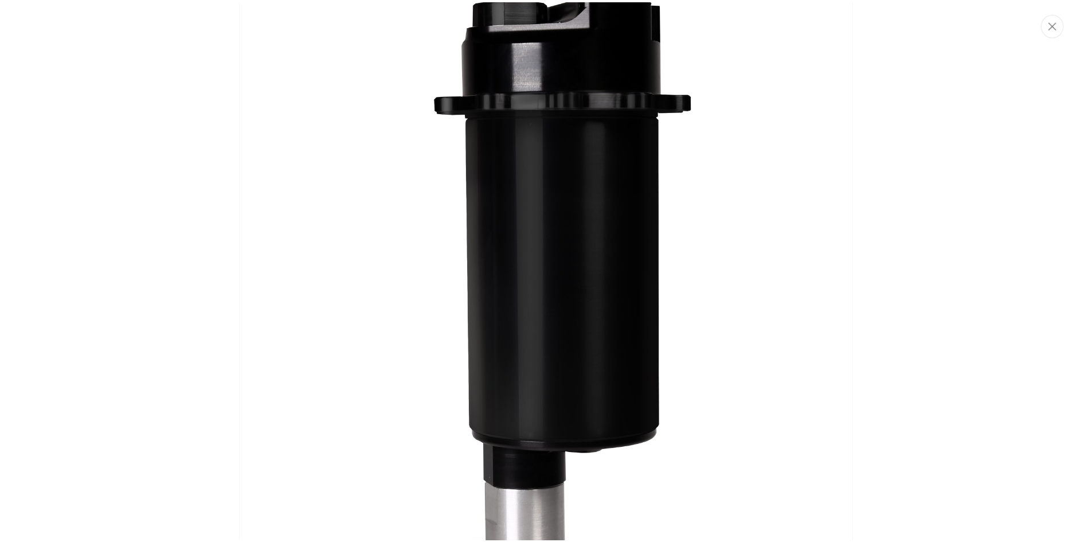
scroll to position [0, 0]
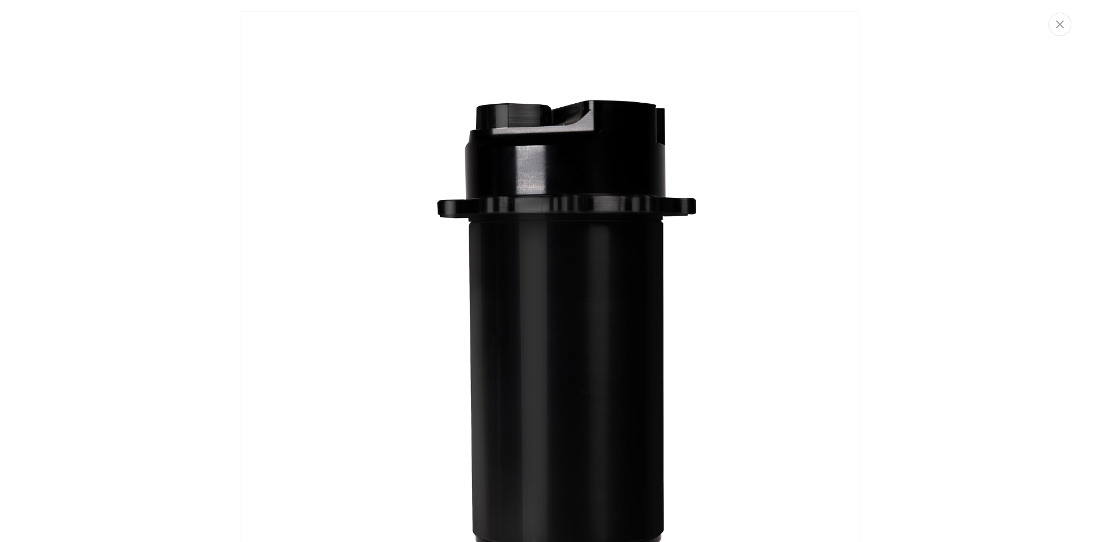
click at [1057, 25] on icon "Close" at bounding box center [1060, 24] width 8 height 9
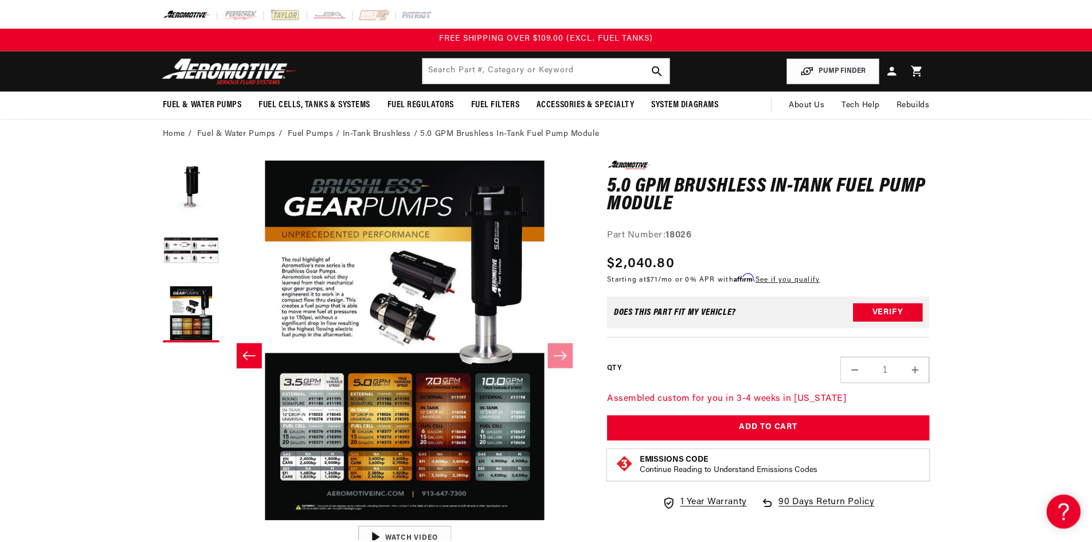
scroll to position [1, 724]
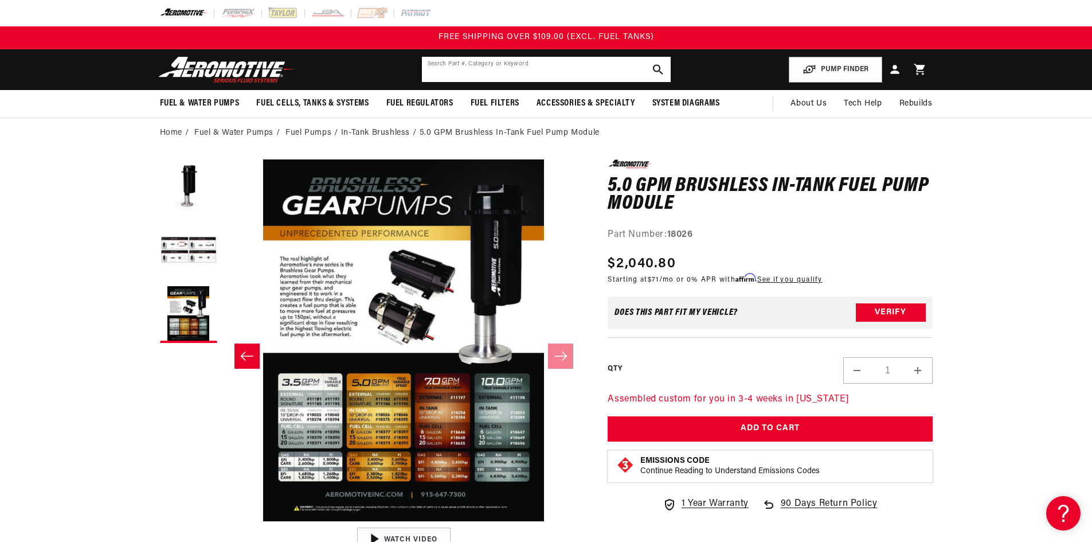
click at [501, 66] on input "text" at bounding box center [546, 69] width 249 height 25
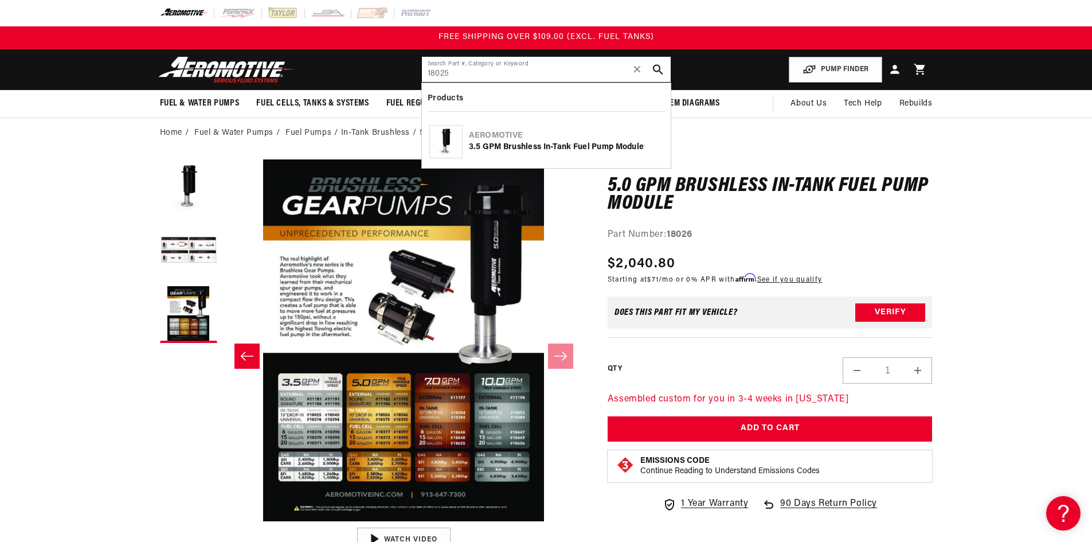
type input "18025"
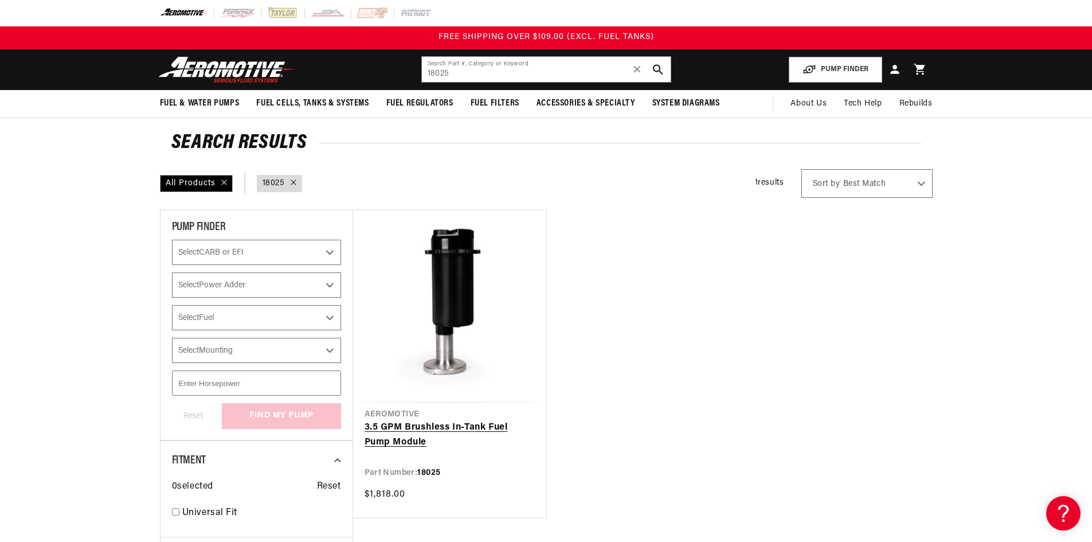
click at [445, 425] on link "3.5 GPM Brushless In-Tank Fuel Pump Module" at bounding box center [449, 434] width 170 height 29
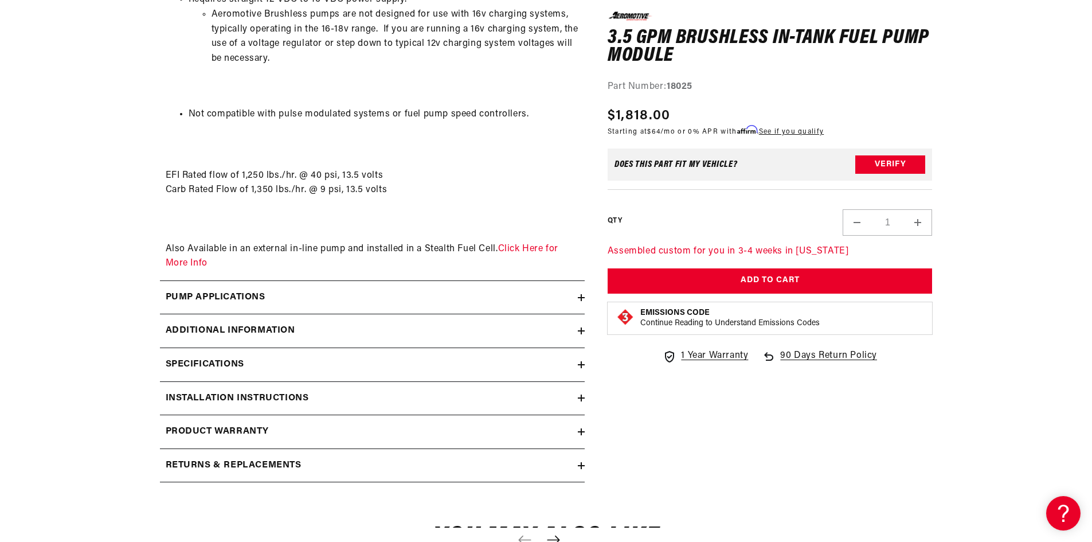
scroll to position [1834, 0]
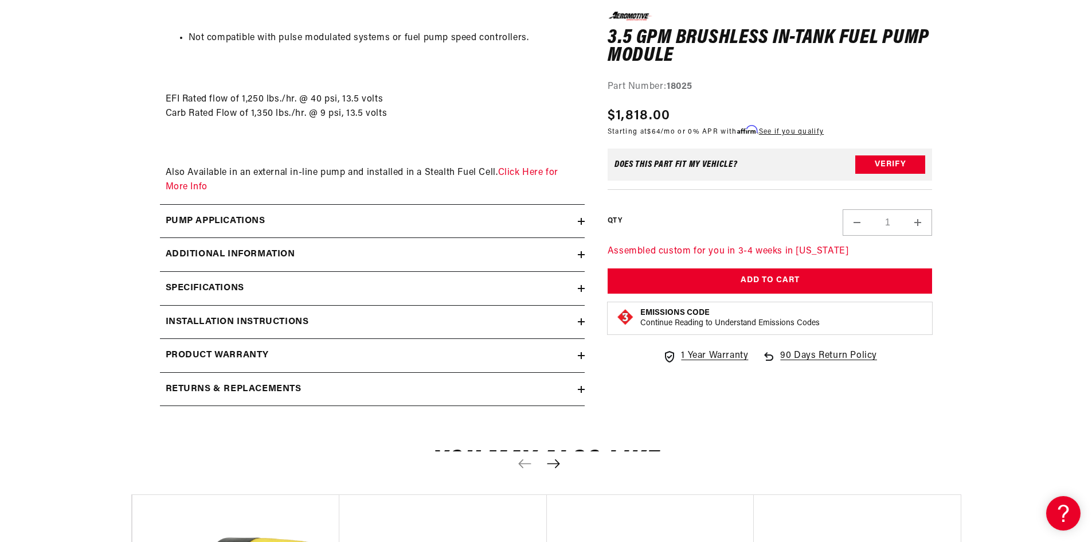
click at [335, 249] on div "Additional information" at bounding box center [369, 254] width 418 height 15
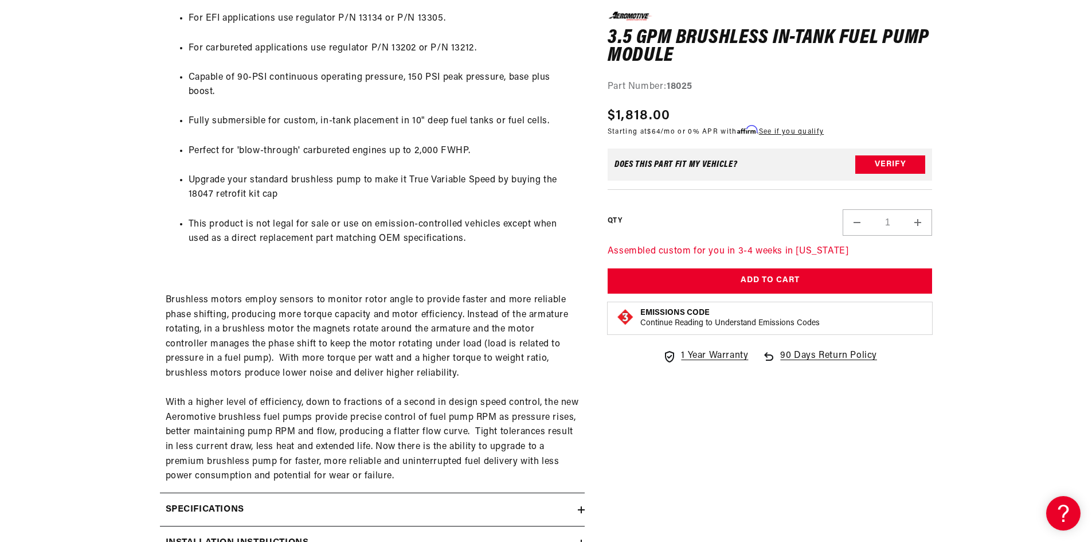
scroll to position [2522, 0]
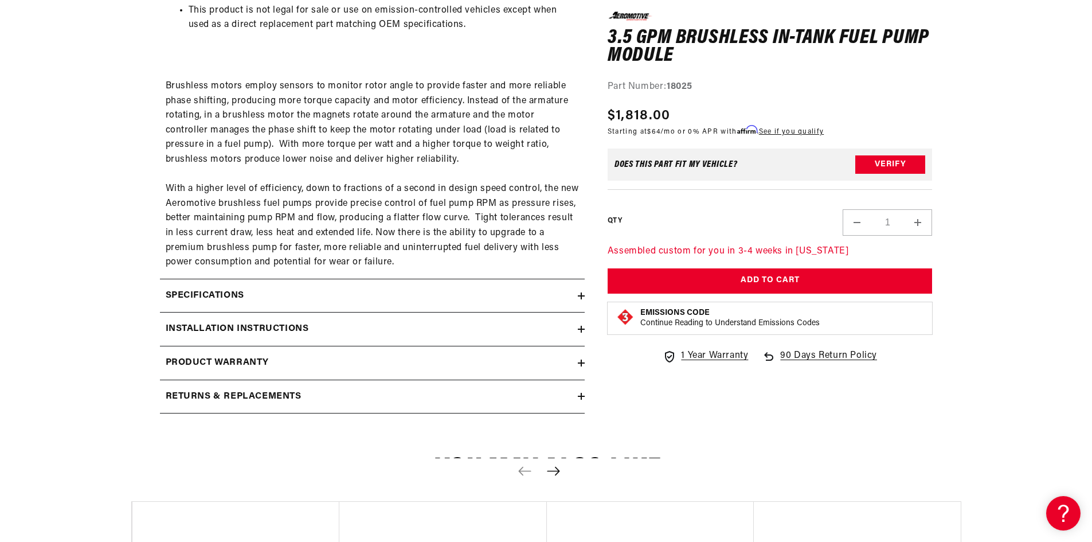
click at [350, 328] on div "Installation Instructions" at bounding box center [369, 329] width 418 height 15
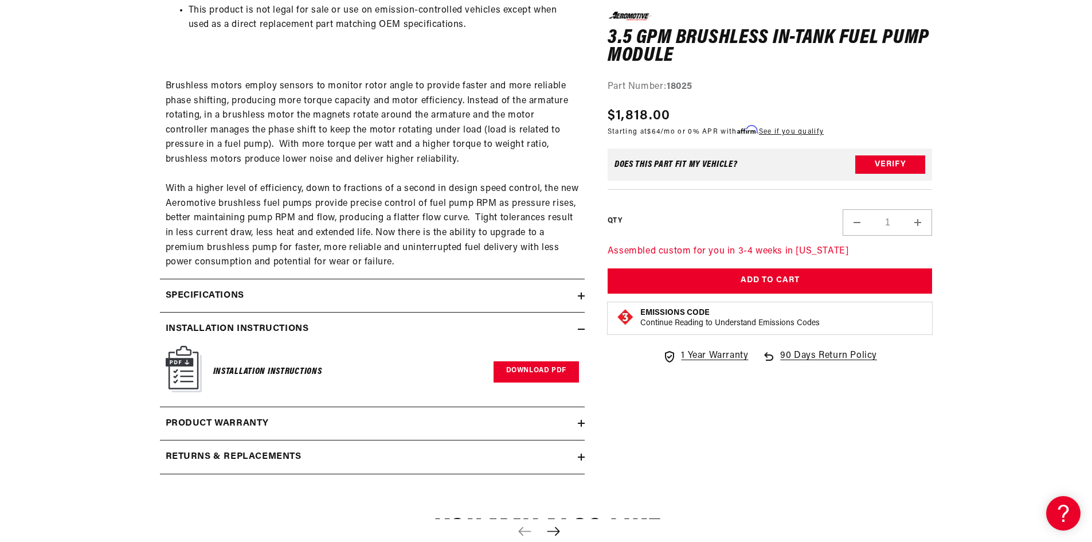
click at [527, 366] on link "Download PDF" at bounding box center [535, 371] width 85 height 21
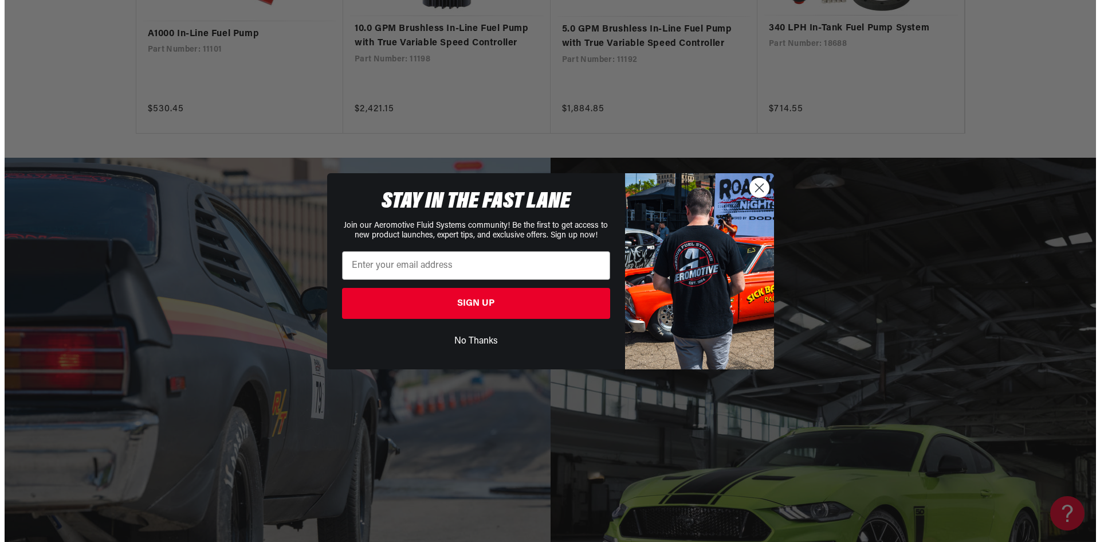
scroll to position [2292, 0]
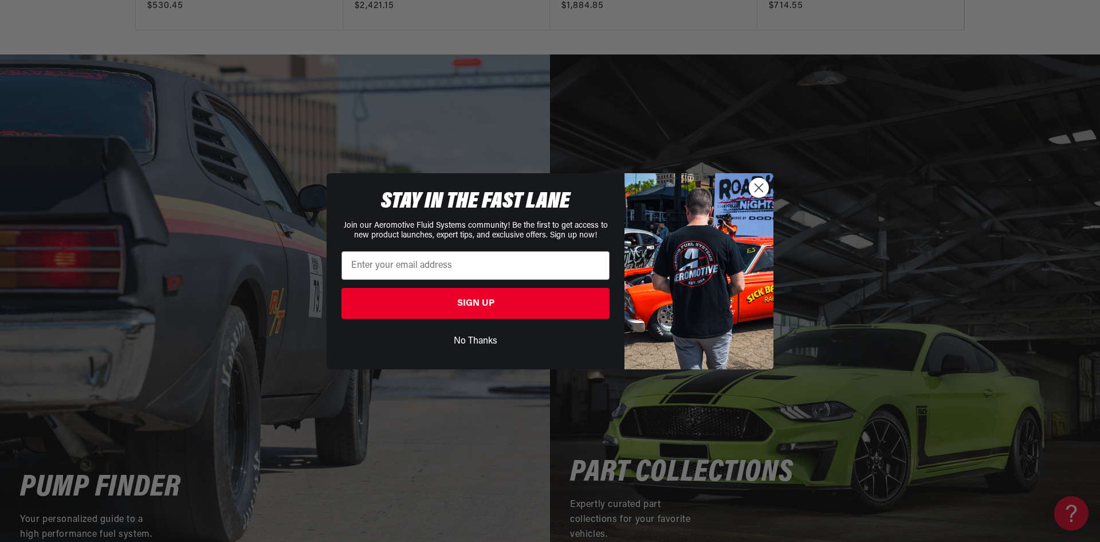
click at [758, 187] on circle "Close dialog" at bounding box center [759, 187] width 19 height 19
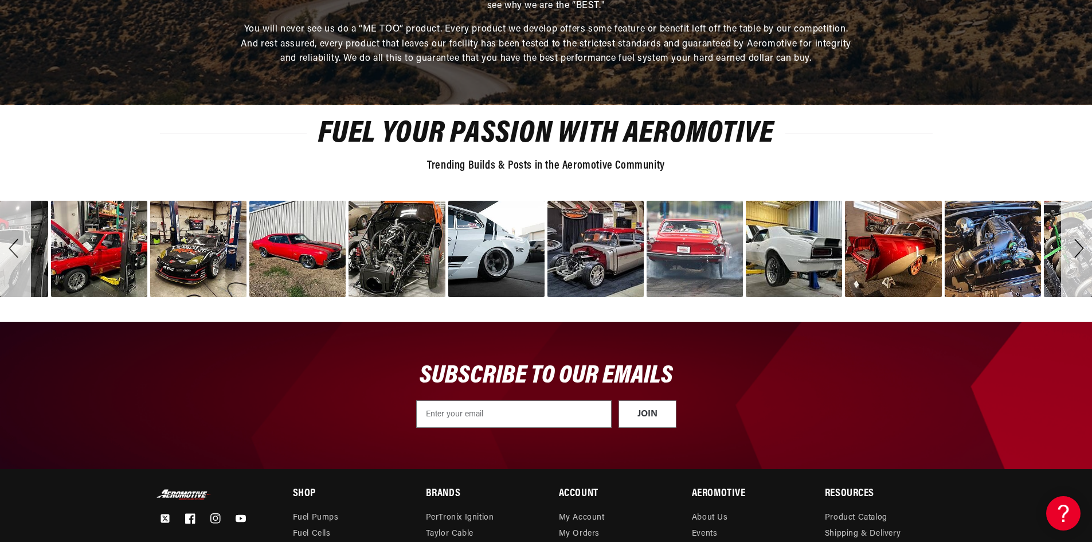
scroll to position [4126, 0]
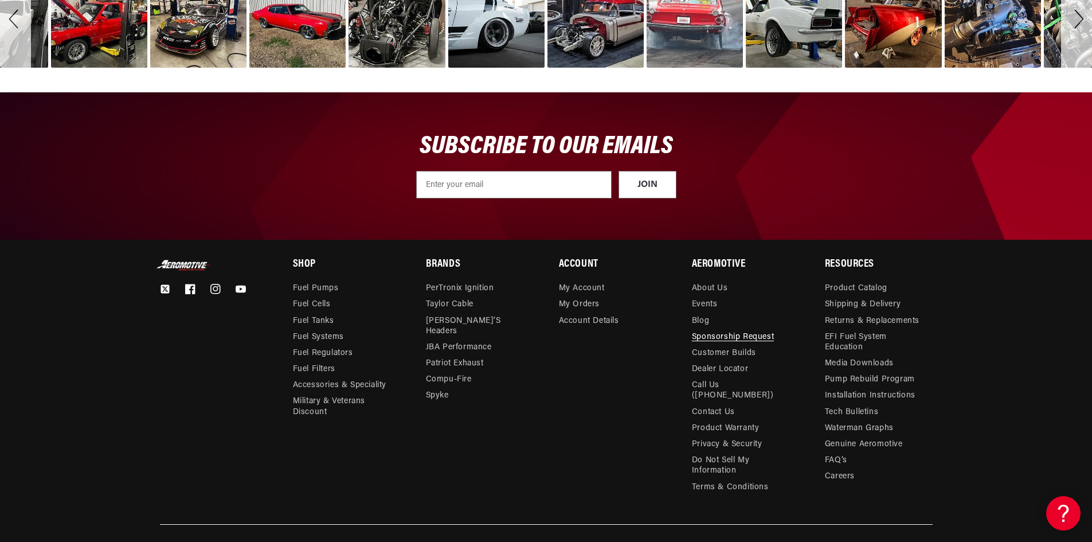
click at [746, 329] on link "Sponsorship Request" at bounding box center [733, 337] width 82 height 16
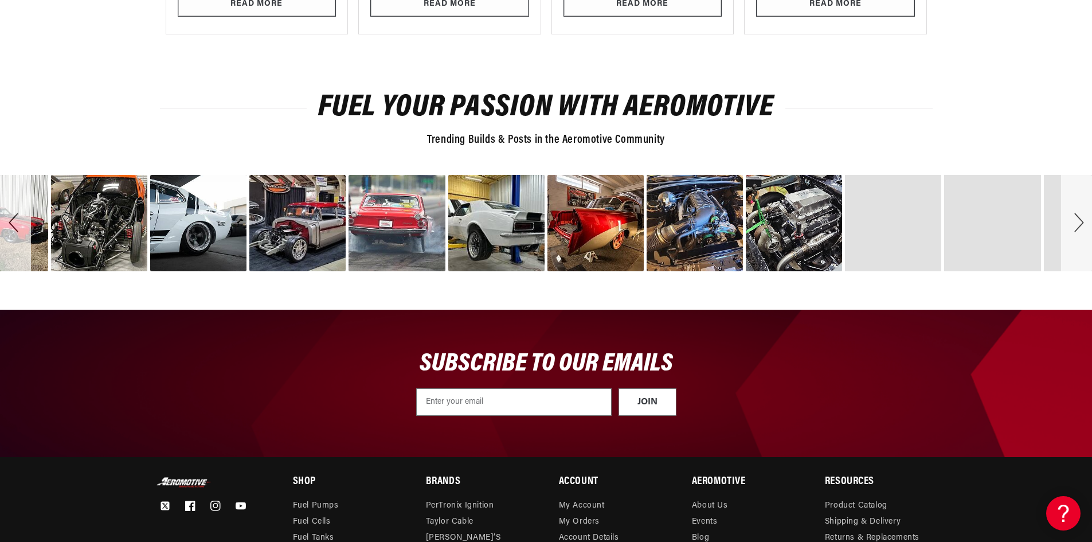
scroll to position [1318, 0]
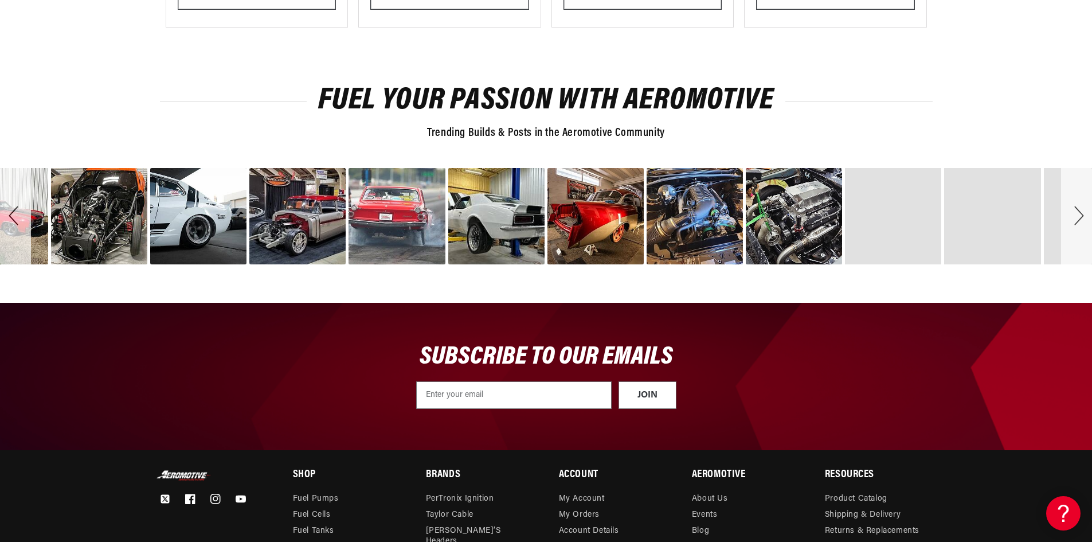
click at [1079, 213] on div "Next" at bounding box center [1076, 216] width 31 height 96
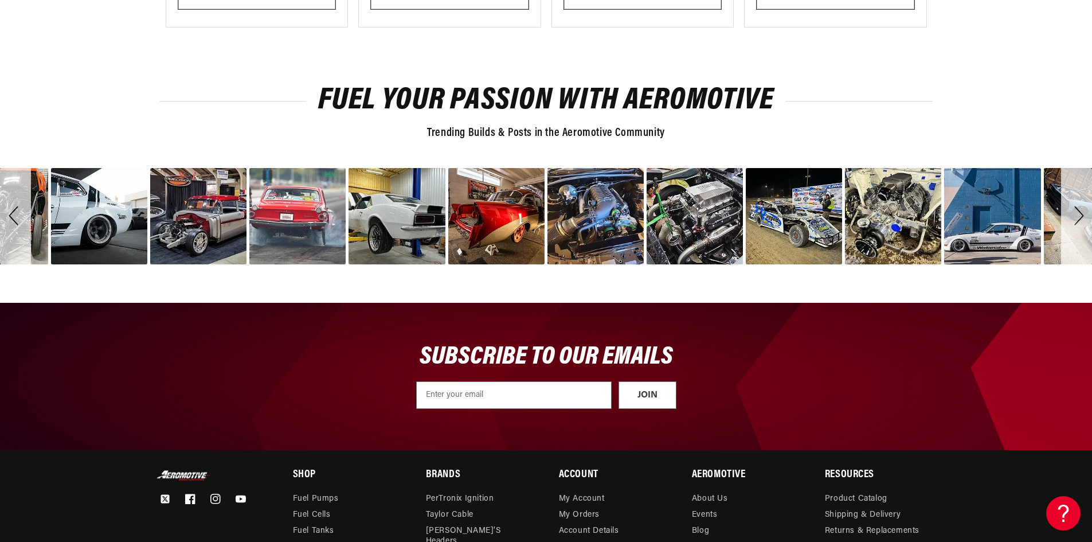
click at [1079, 213] on div "Next" at bounding box center [1076, 216] width 31 height 96
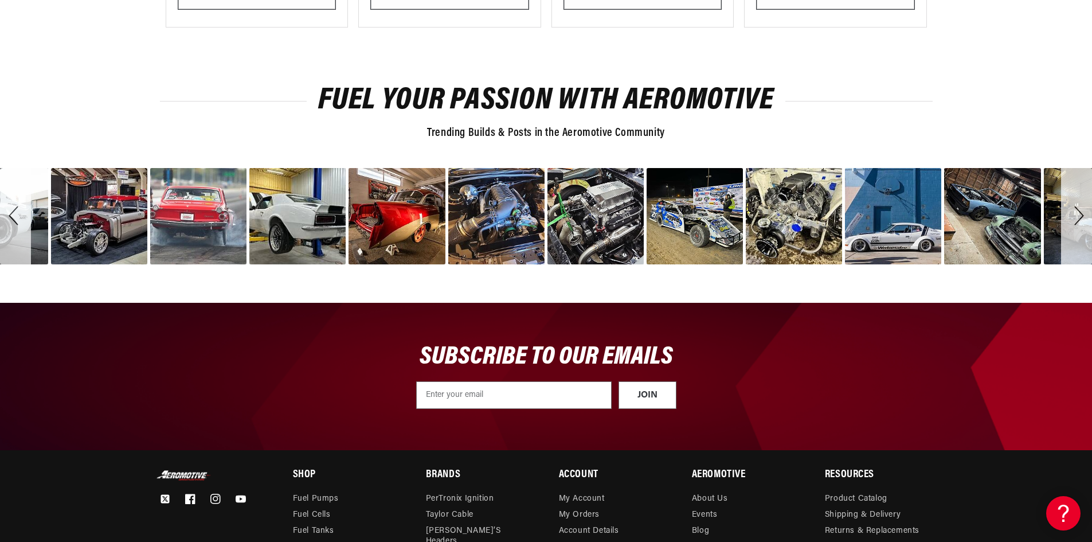
click at [1079, 213] on div "Next" at bounding box center [1076, 216] width 31 height 96
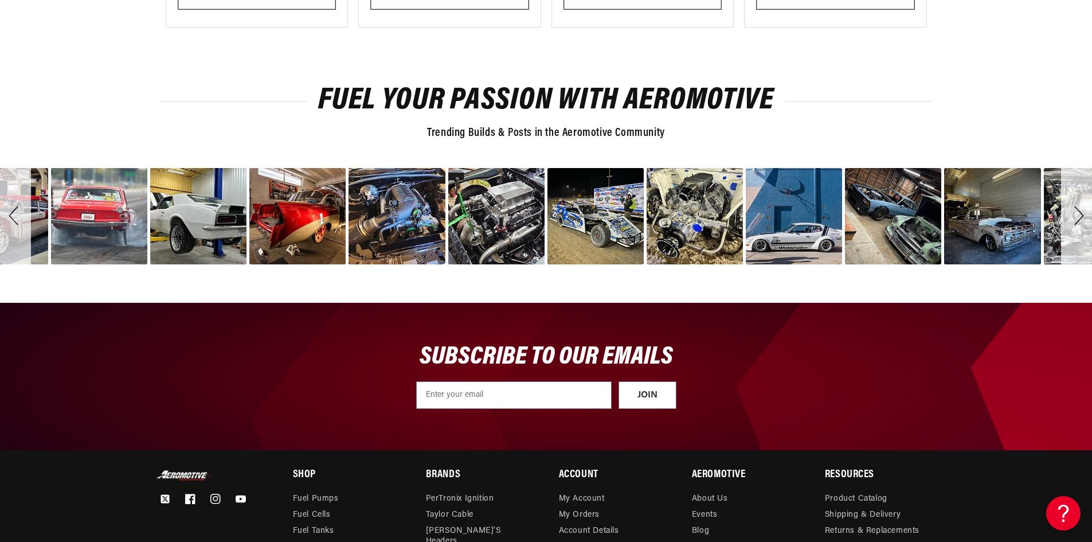
click at [1079, 213] on div "Next" at bounding box center [1076, 216] width 31 height 96
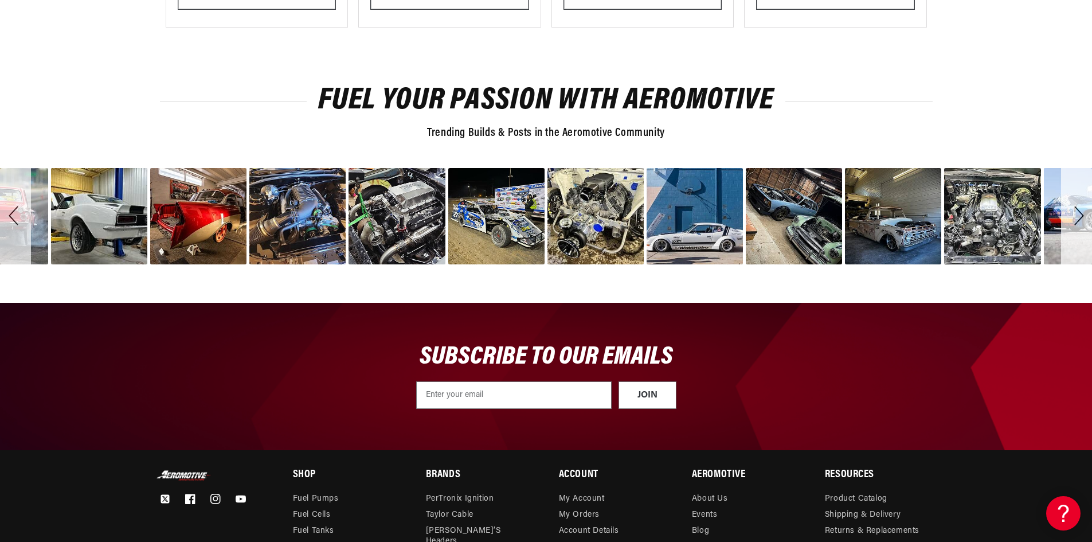
click at [1079, 213] on div "Next" at bounding box center [1076, 216] width 31 height 96
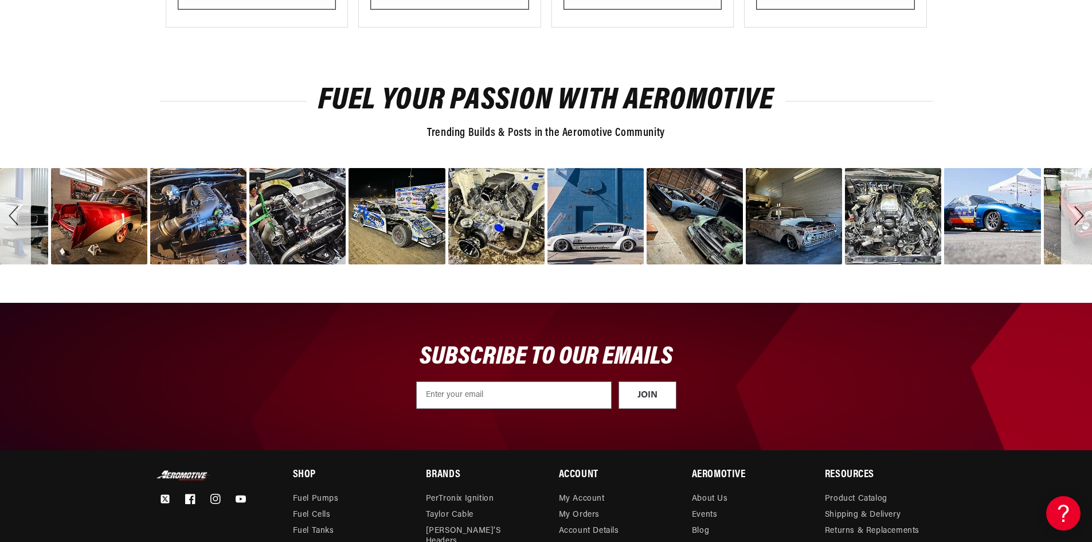
click at [1079, 213] on div "Next" at bounding box center [1076, 216] width 31 height 96
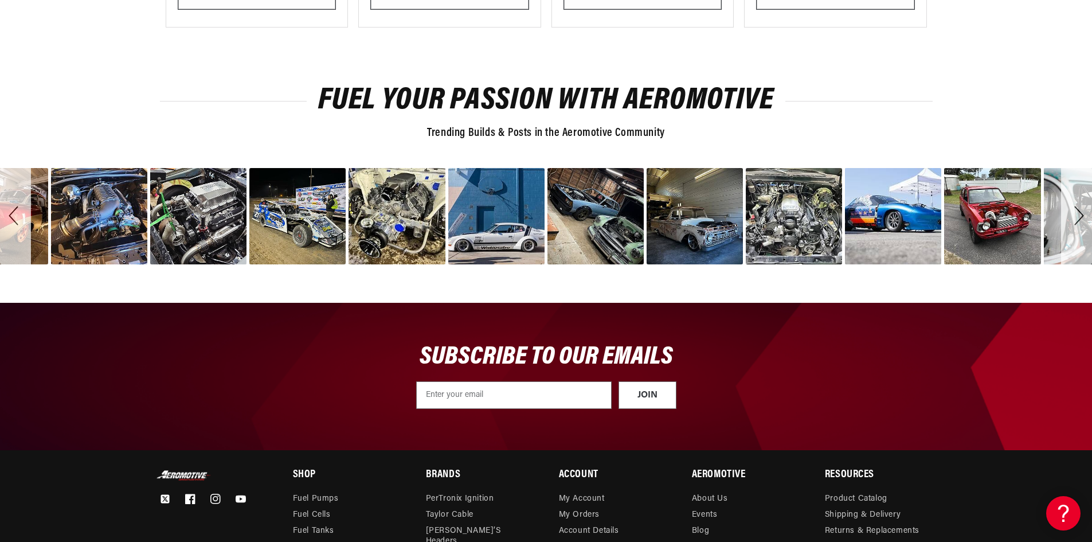
click at [1079, 213] on div "Next" at bounding box center [1076, 216] width 31 height 96
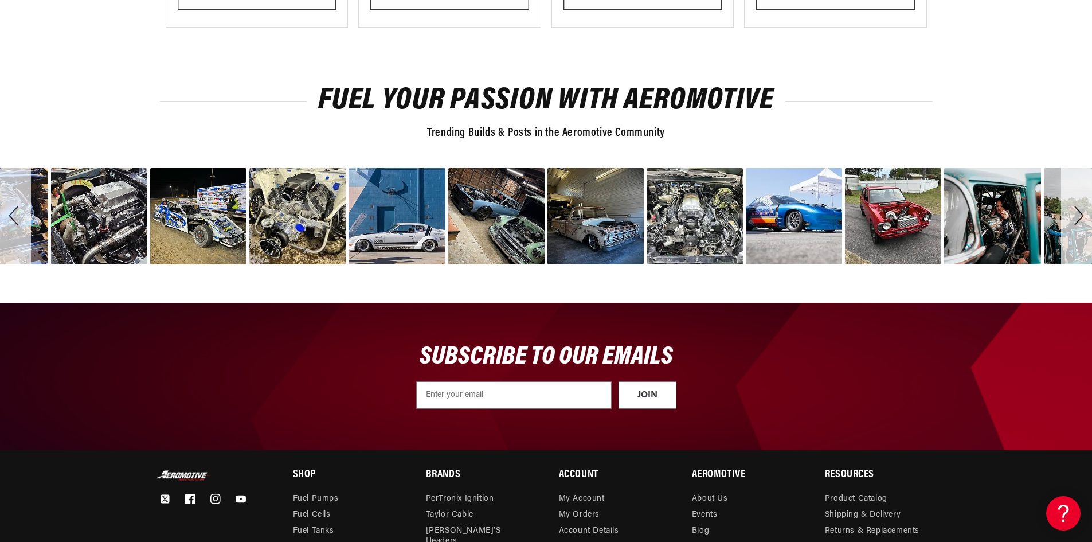
click at [1079, 213] on div "Next" at bounding box center [1076, 216] width 31 height 96
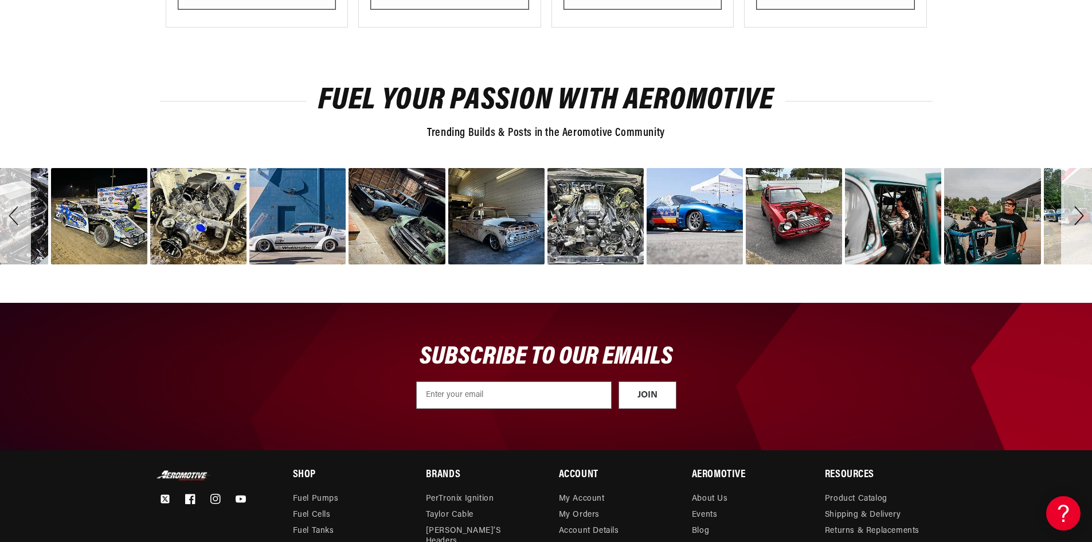
click at [1079, 213] on div "Next" at bounding box center [1076, 216] width 31 height 96
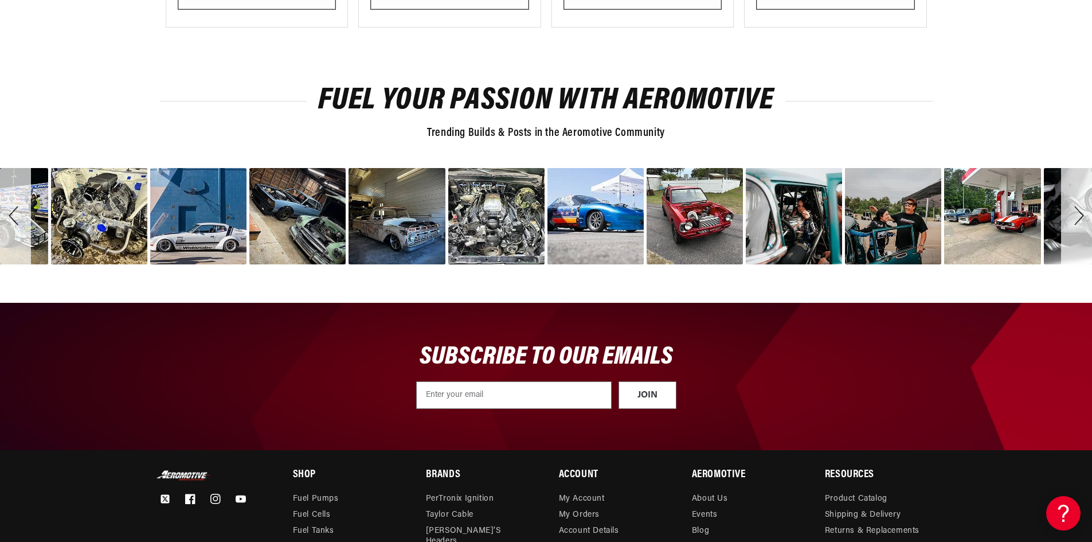
click at [1079, 213] on div "Next" at bounding box center [1076, 216] width 31 height 96
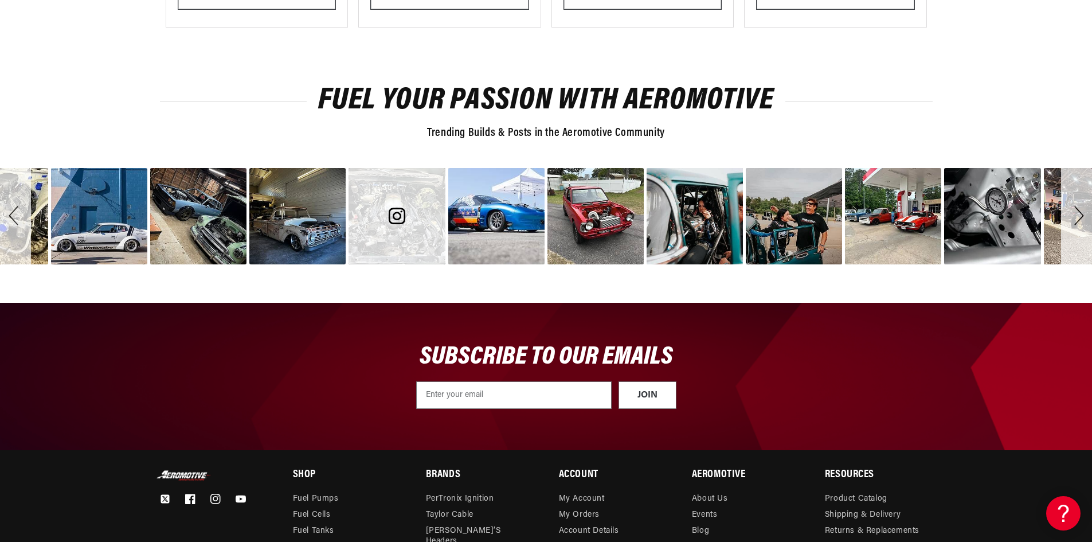
click at [399, 235] on div "image number 31" at bounding box center [396, 216] width 96 height 96
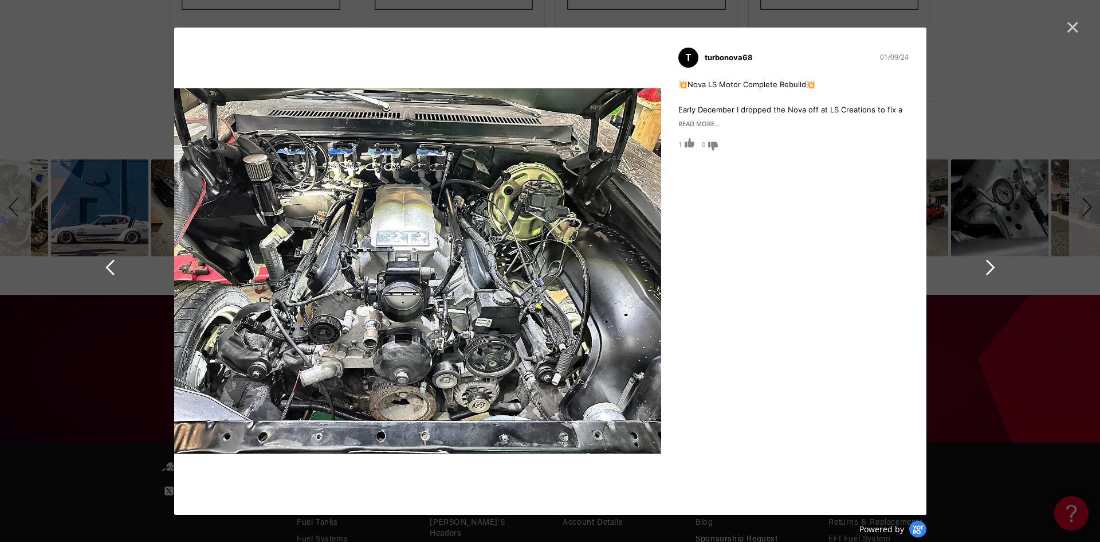
click at [696, 121] on div "READ MORE..." at bounding box center [794, 123] width 231 height 13
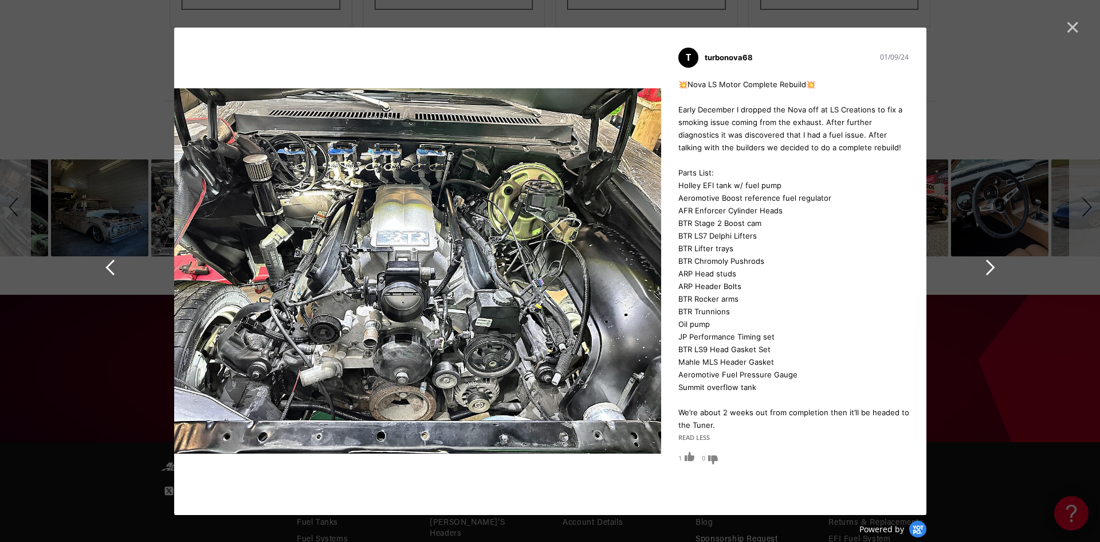
click at [1071, 25] on span "Cancel" at bounding box center [1072, 26] width 15 height 15
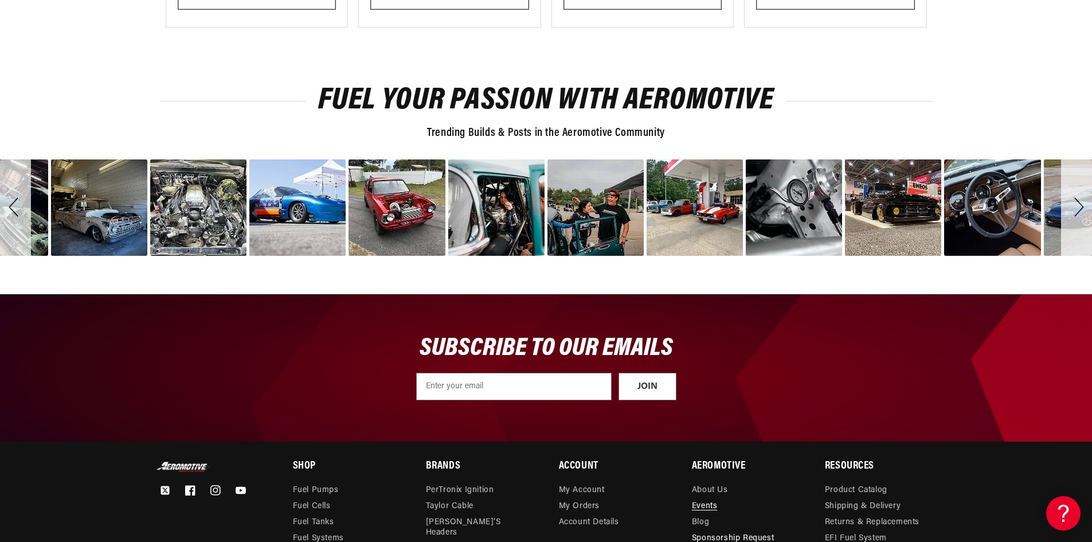
click at [705, 504] on link "Events" at bounding box center [705, 506] width 26 height 16
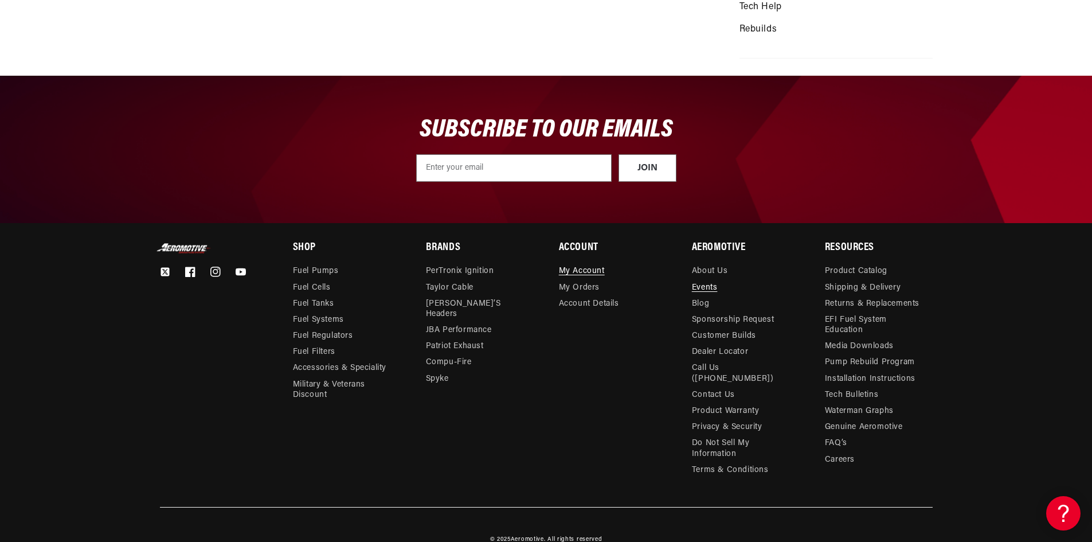
scroll to position [434, 0]
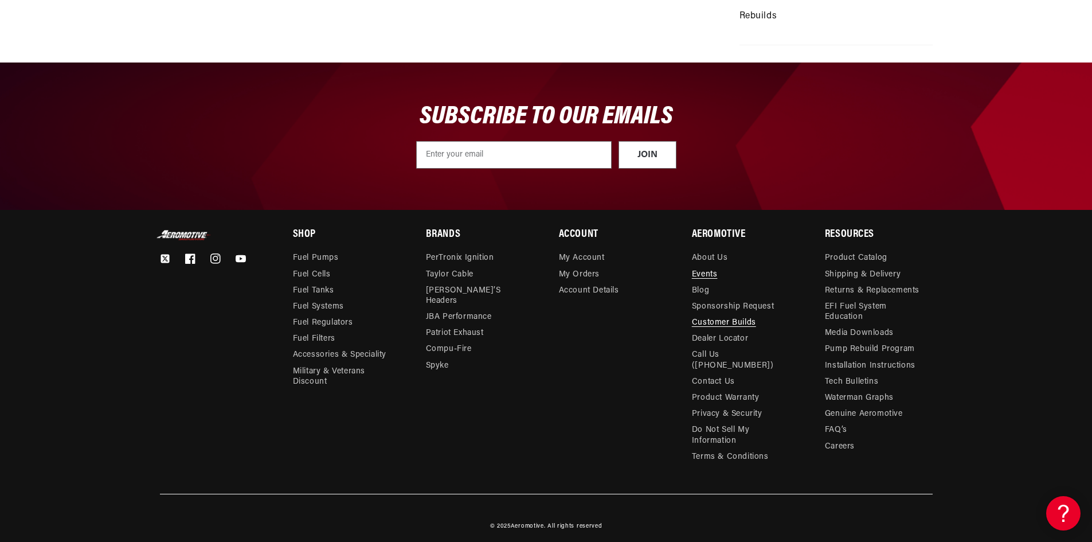
click at [718, 322] on link "Customer Builds" at bounding box center [724, 323] width 64 height 16
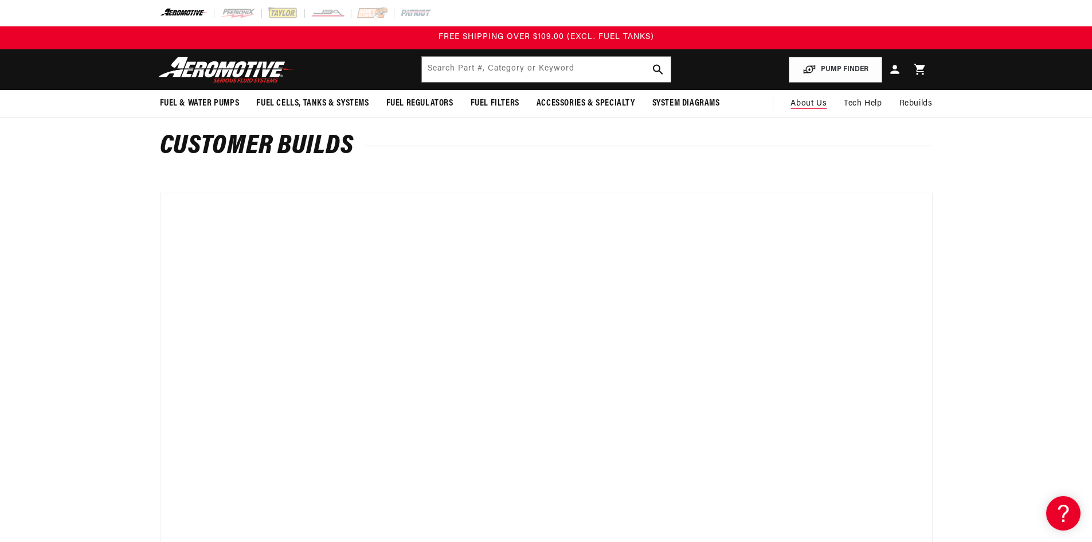
click at [808, 107] on span "About Us" at bounding box center [808, 103] width 36 height 9
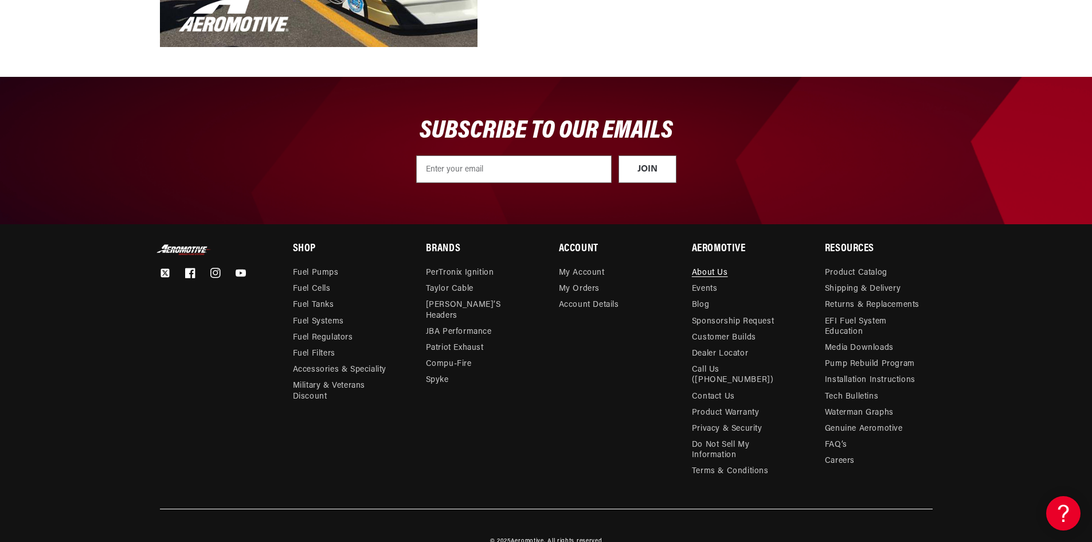
scroll to position [1318, 0]
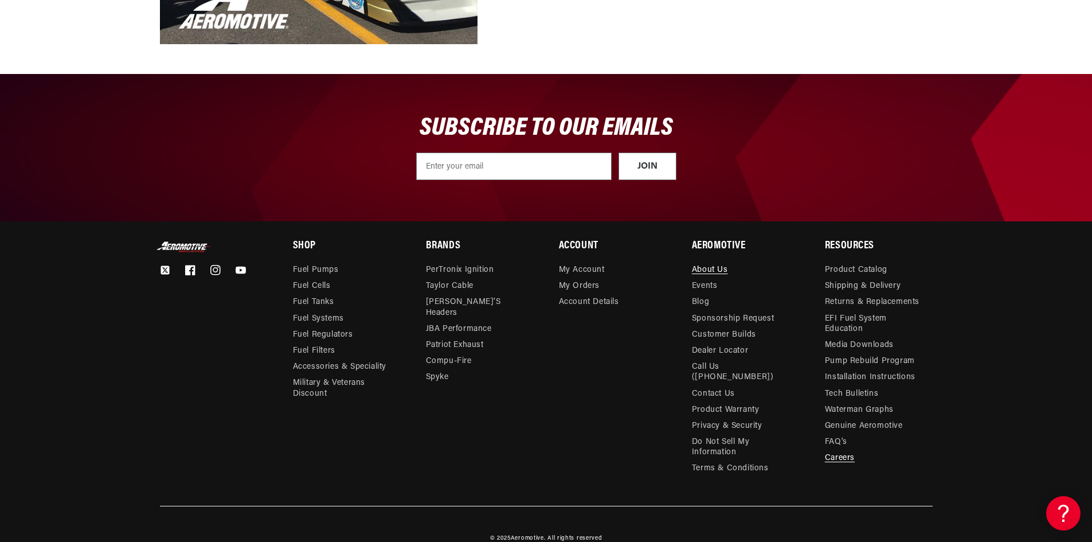
click at [845, 462] on link "Careers" at bounding box center [840, 458] width 30 height 16
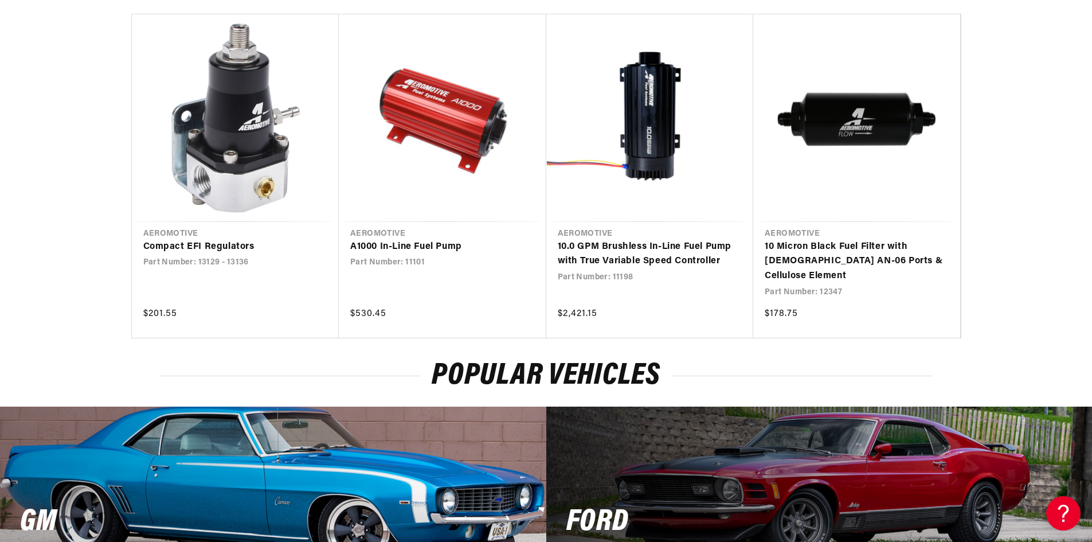
scroll to position [1490, 0]
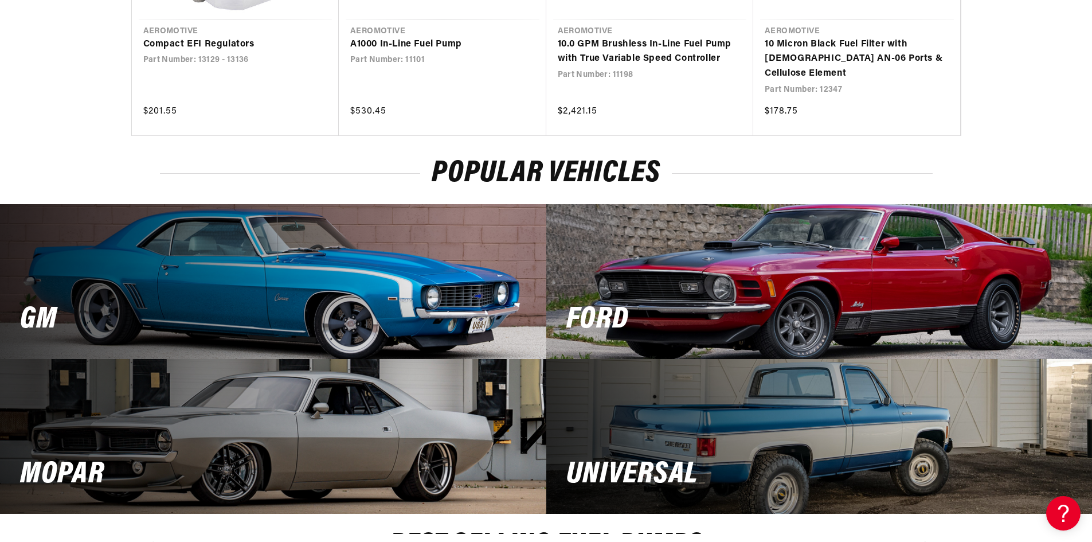
click at [837, 280] on div "Ford" at bounding box center [819, 281] width 546 height 155
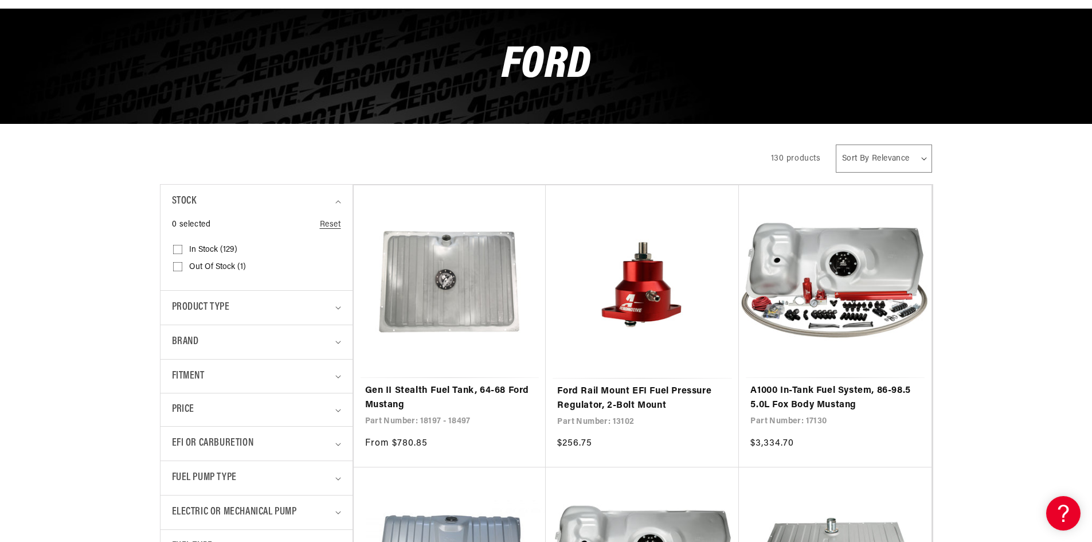
scroll to position [229, 0]
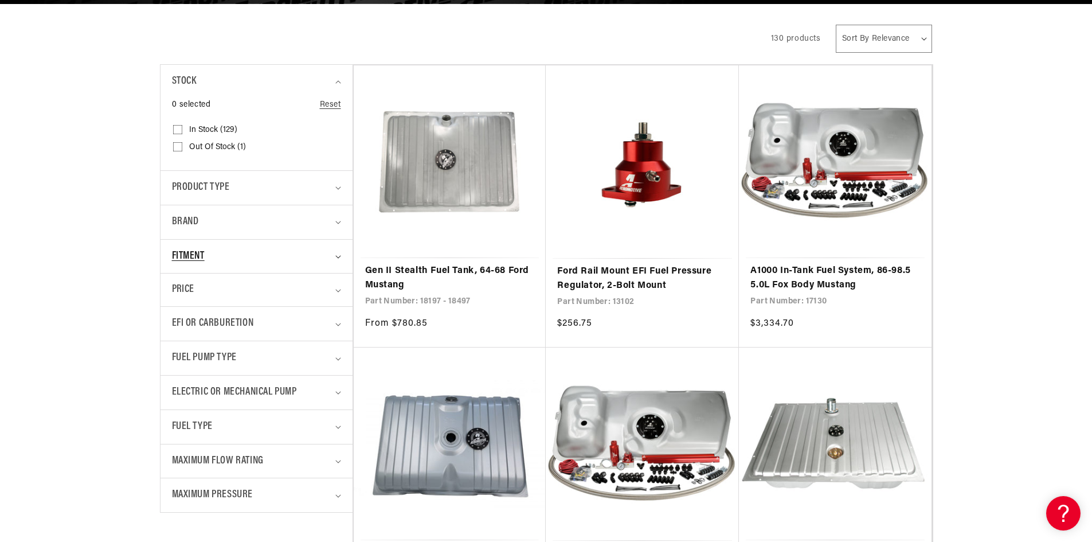
click at [274, 262] on div "Fitment" at bounding box center [251, 256] width 159 height 17
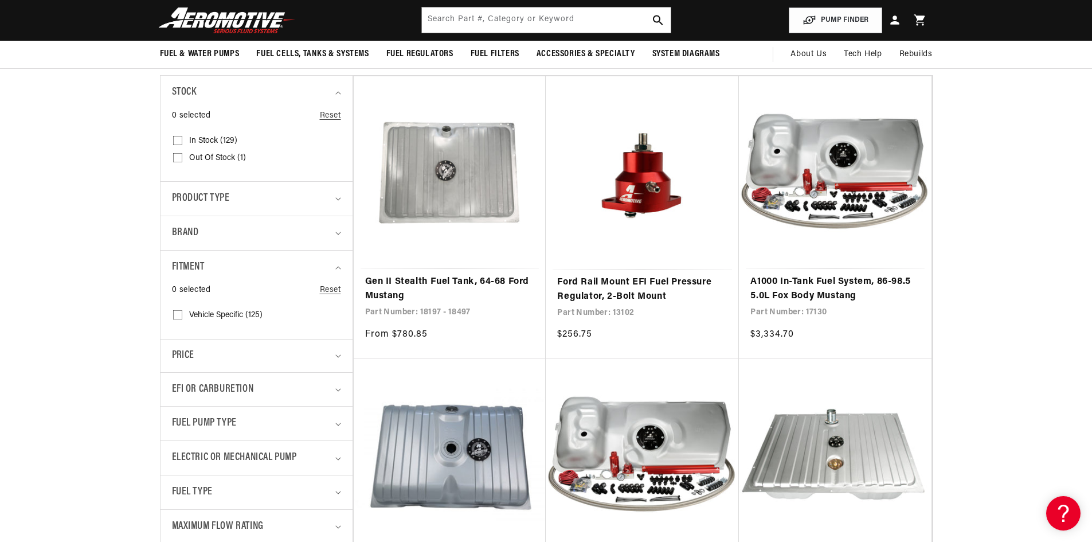
scroll to position [115, 0]
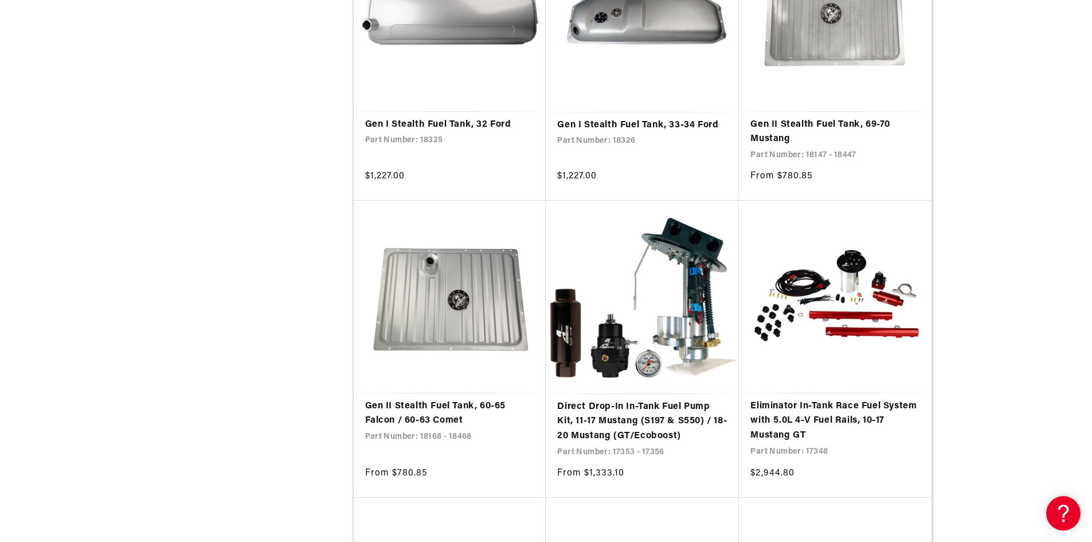
scroll to position [4356, 0]
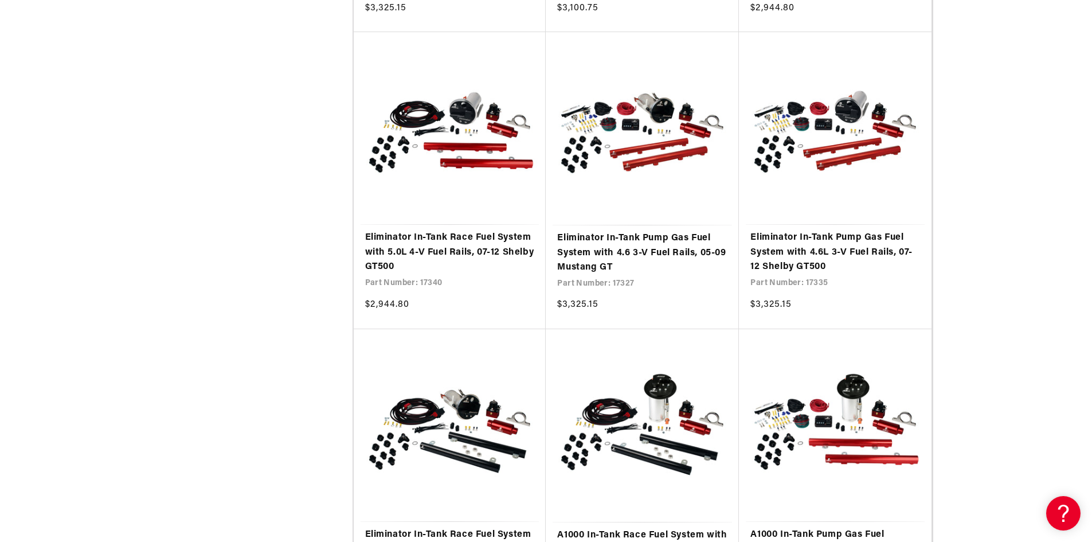
scroll to position [6304, 0]
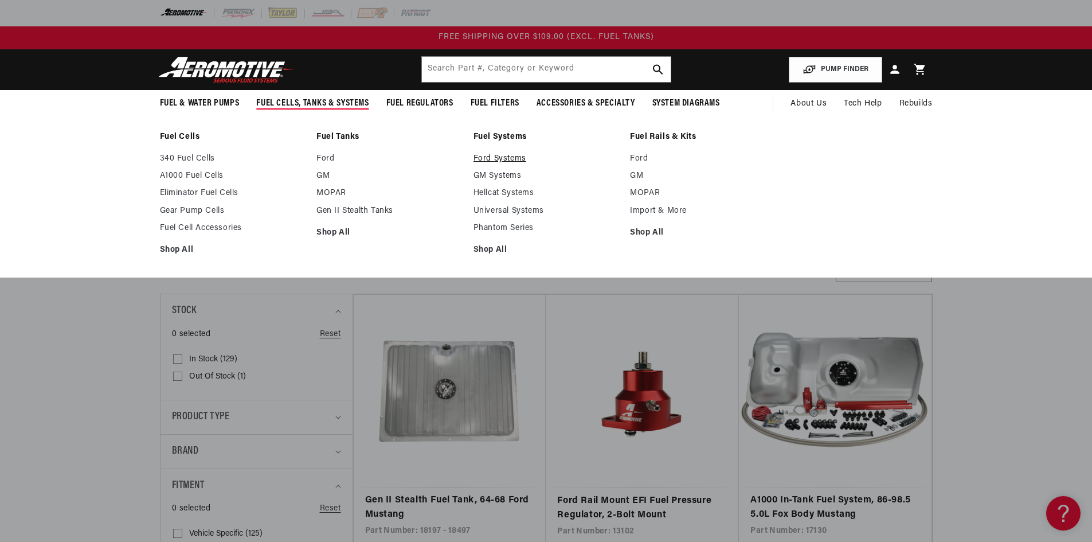
click at [509, 158] on link "Ford Systems" at bounding box center [546, 159] width 146 height 10
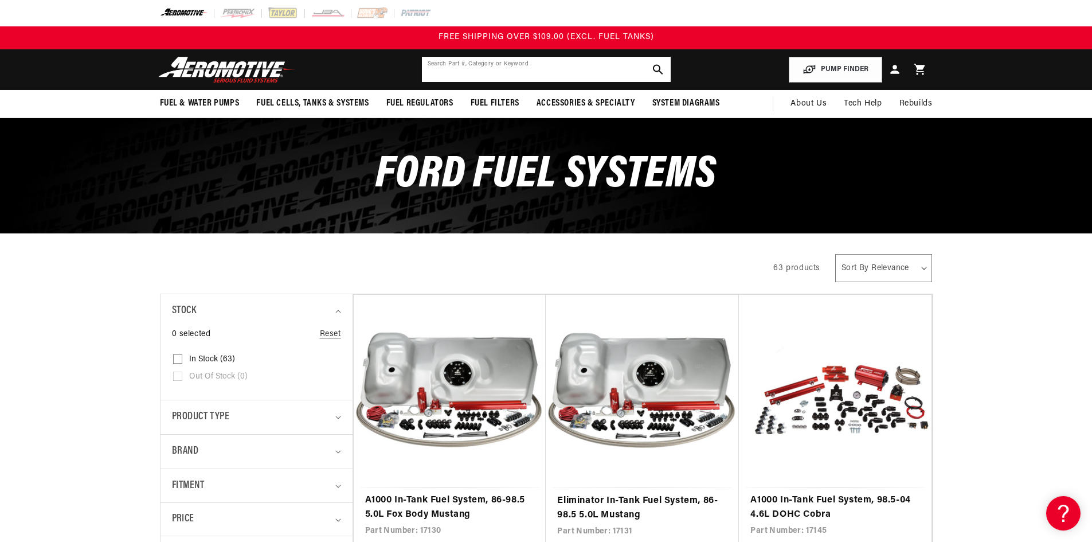
click at [505, 68] on input "text" at bounding box center [546, 69] width 249 height 25
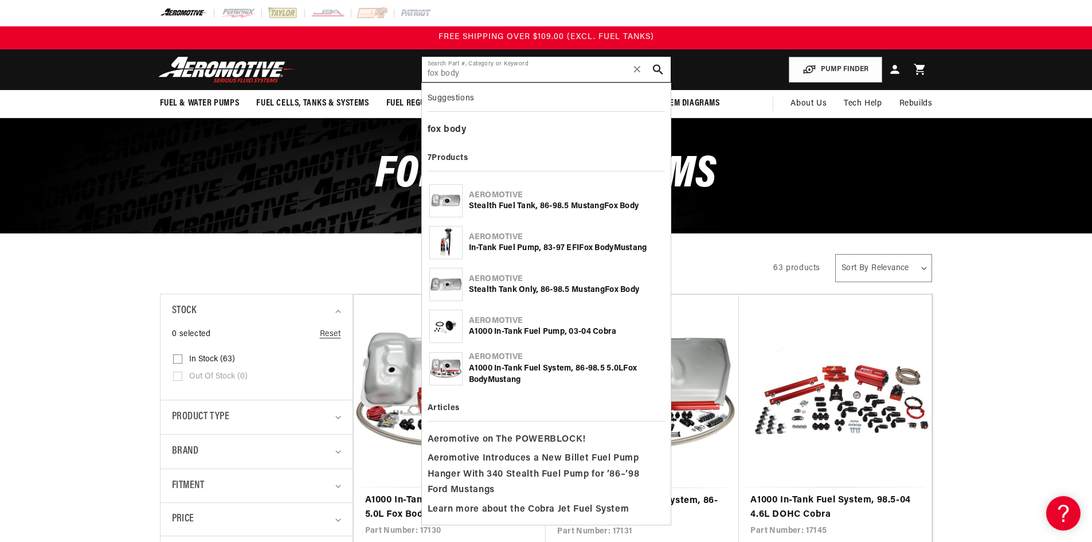
type input "fox body"
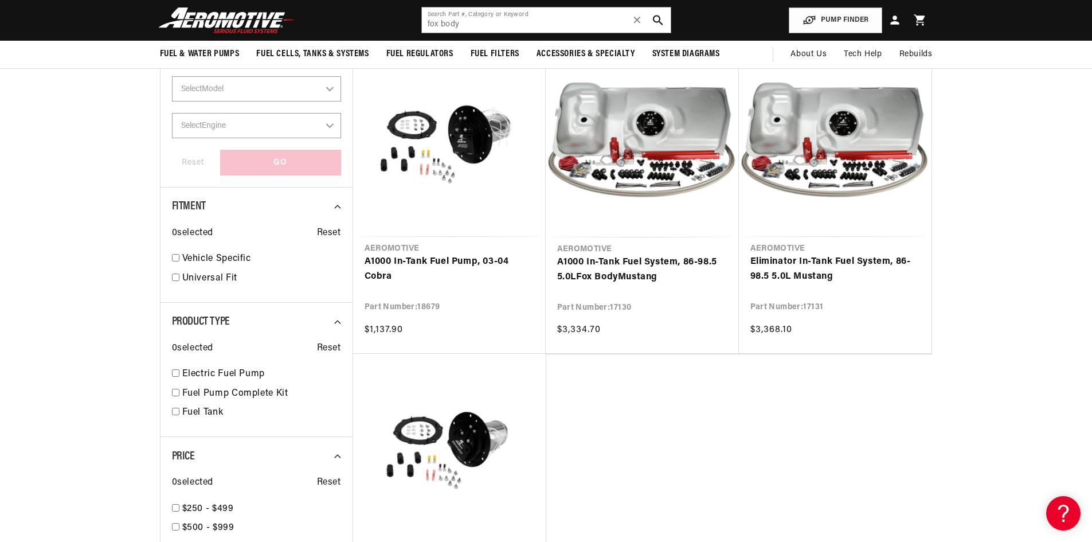
scroll to position [344, 0]
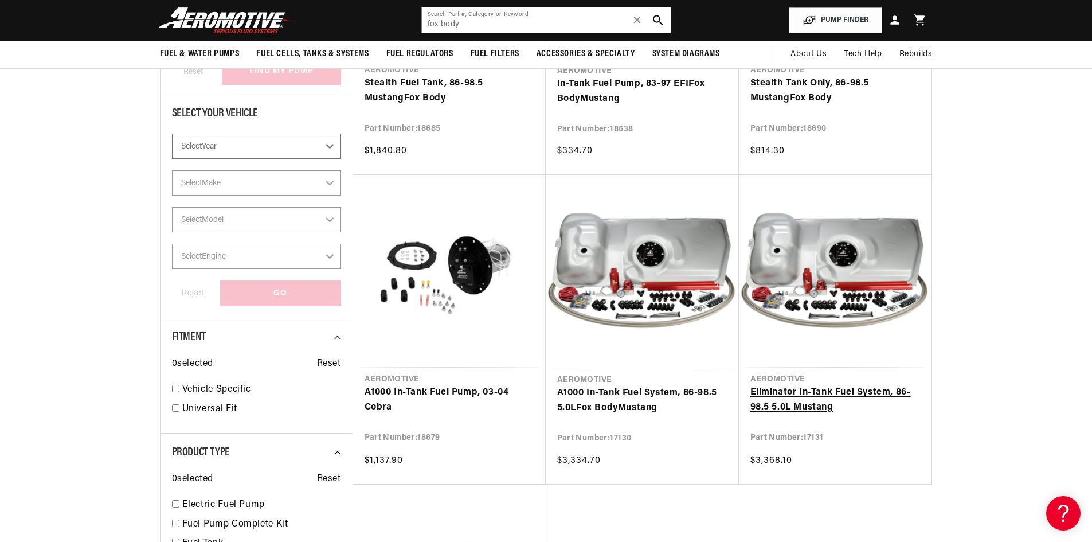
click at [834, 390] on link "Eliminator In-Tank Fuel System, 86-98.5 5.0L Mustang" at bounding box center [835, 399] width 170 height 29
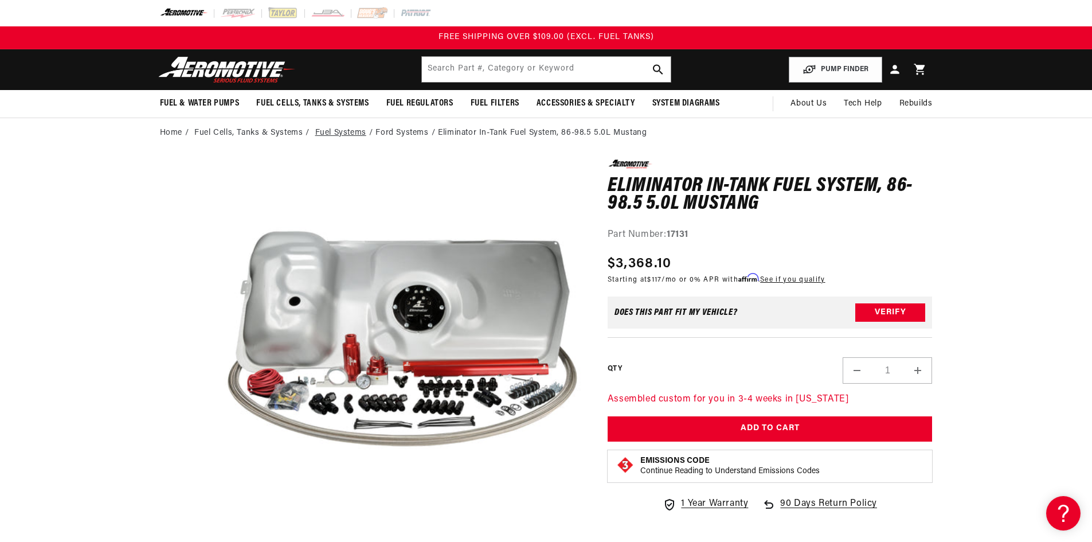
click at [327, 130] on link "Fuel Systems" at bounding box center [340, 133] width 51 height 13
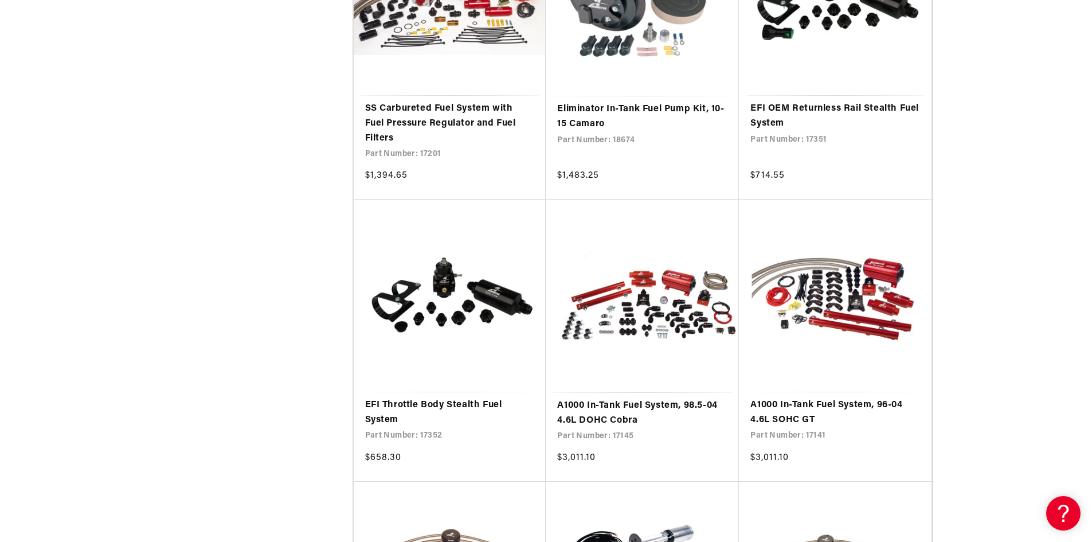
scroll to position [1375, 0]
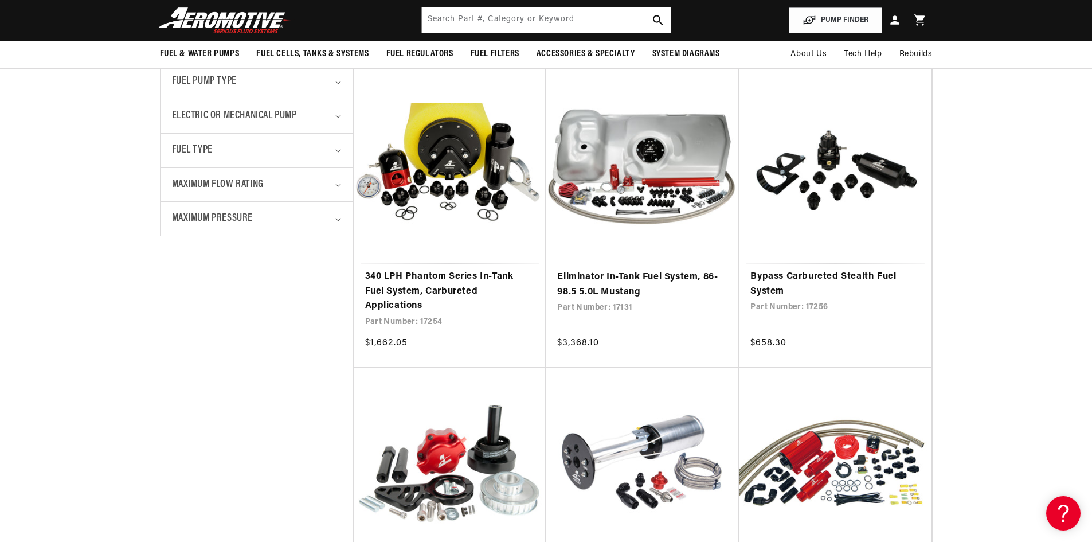
scroll to position [172, 0]
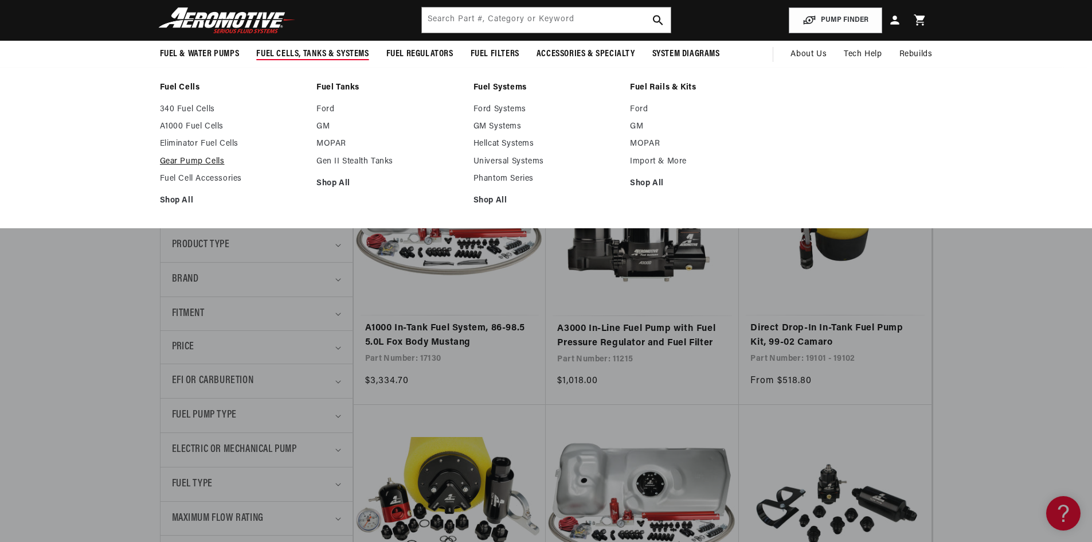
click at [210, 160] on link "Gear Pump Cells" at bounding box center [233, 161] width 146 height 10
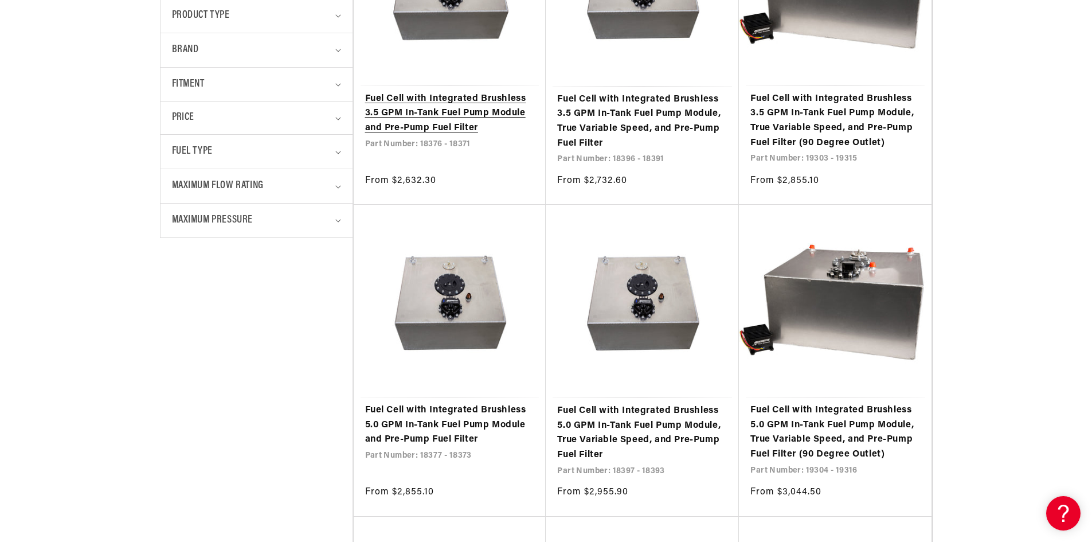
scroll to position [229, 0]
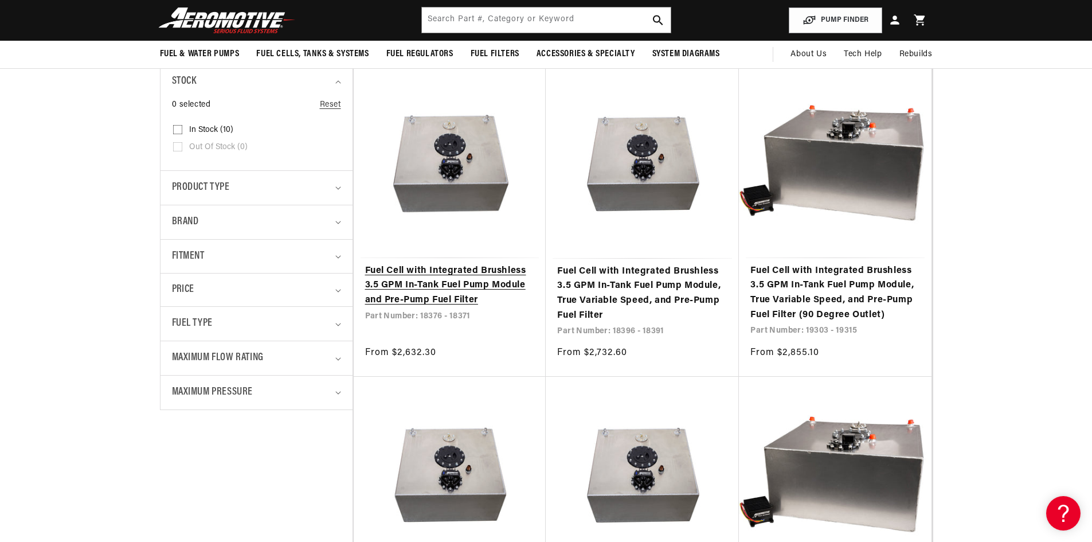
click at [433, 277] on link "Fuel Cell with Integrated Brushless 3.5 GPM In-Tank Fuel Pump Module and Pre-Pu…" at bounding box center [450, 286] width 170 height 44
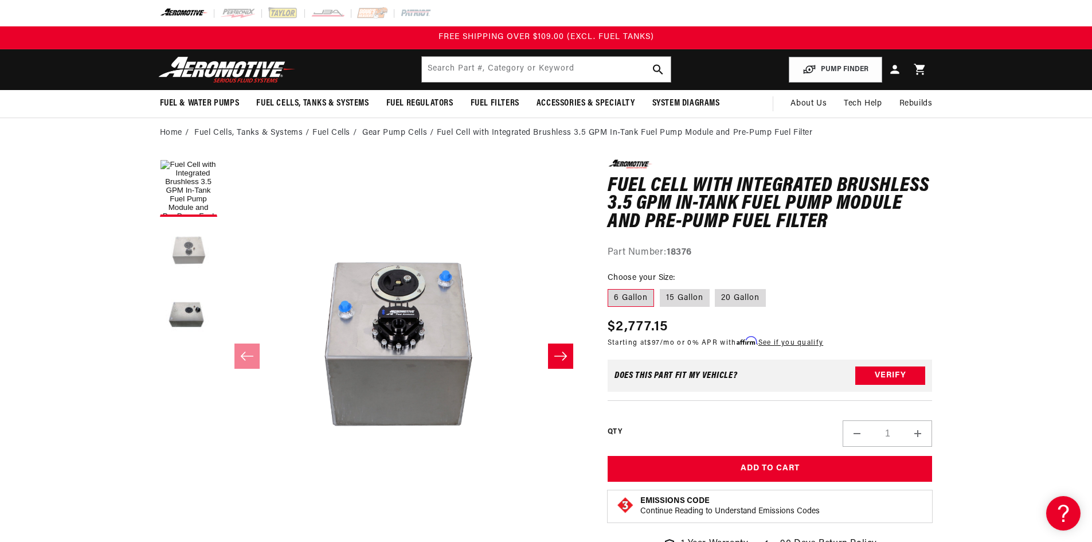
click at [183, 243] on button "Load image 2 in gallery view" at bounding box center [188, 250] width 57 height 57
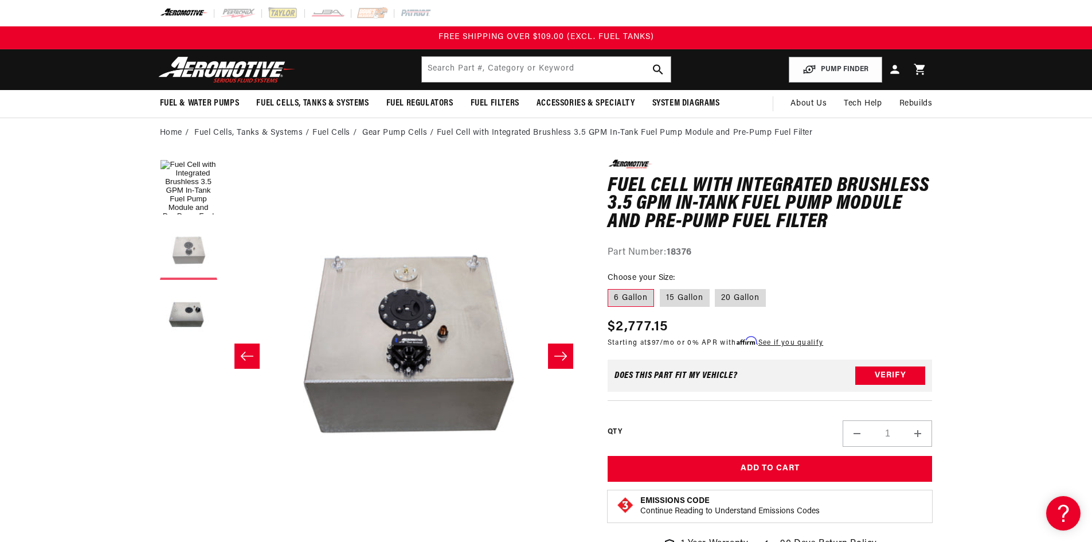
scroll to position [0, 362]
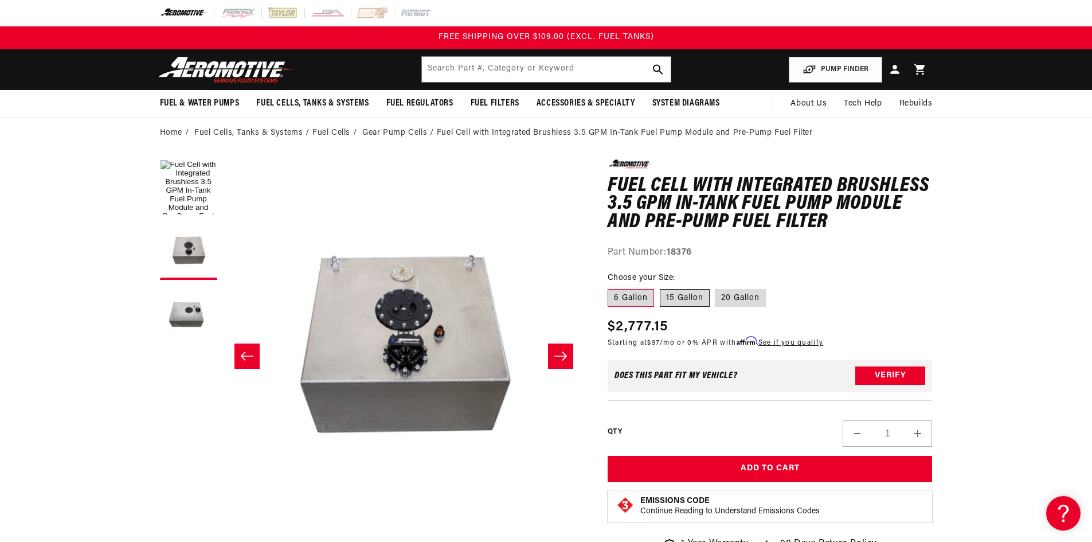
click at [680, 293] on label "15 Gallon" at bounding box center [685, 298] width 50 height 18
click at [660, 287] on input "15 Gallon" at bounding box center [660, 287] width 1 height 1
radio input "true"
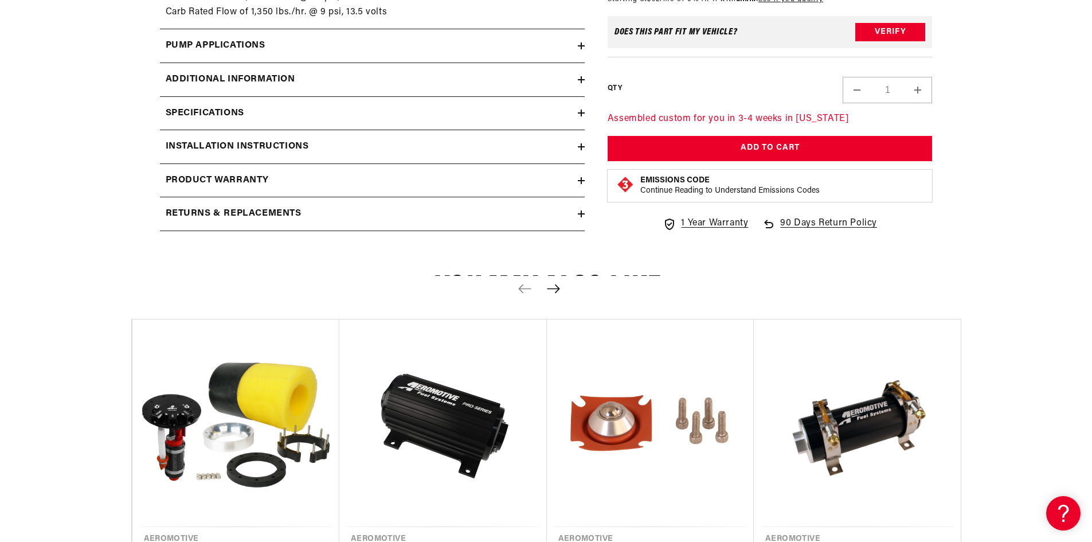
scroll to position [1949, 0]
